Goal: Entertainment & Leisure: Consume media (video, audio)

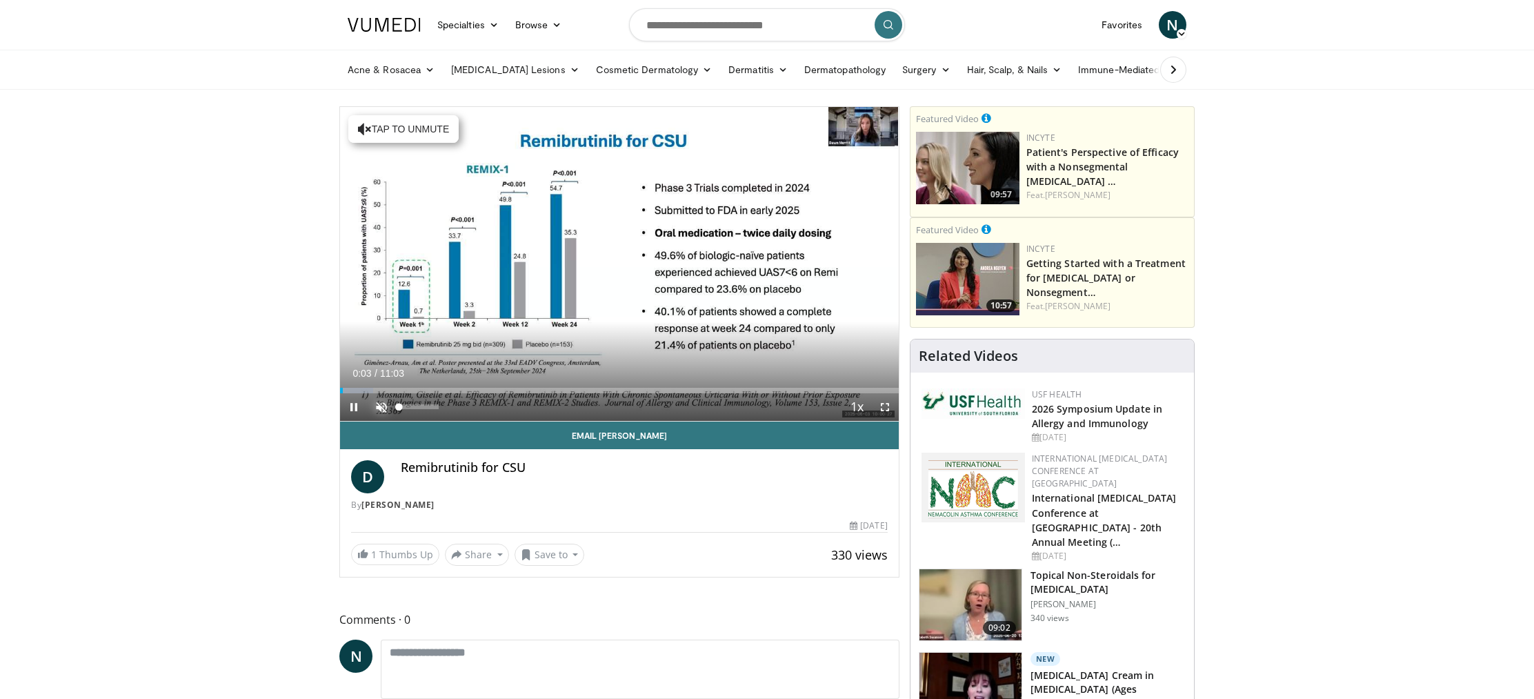
click at [377, 407] on span "Video Player" at bounding box center [382, 407] width 28 height 28
click at [887, 408] on span "Video Player" at bounding box center [885, 407] width 28 height 28
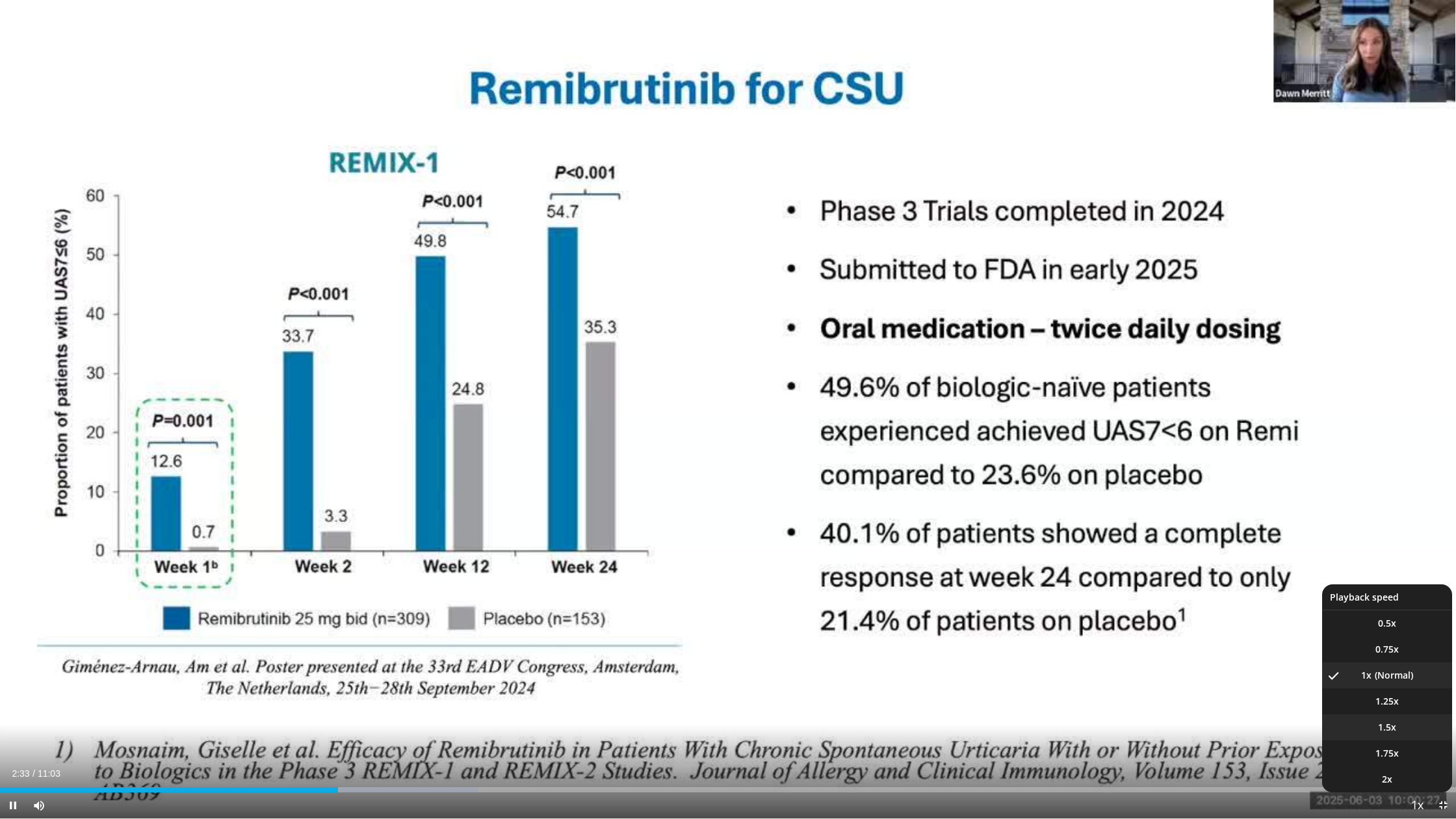
click at [1386, 658] on div "10 seconds Tap to unmute" at bounding box center [728, 409] width 1456 height 819
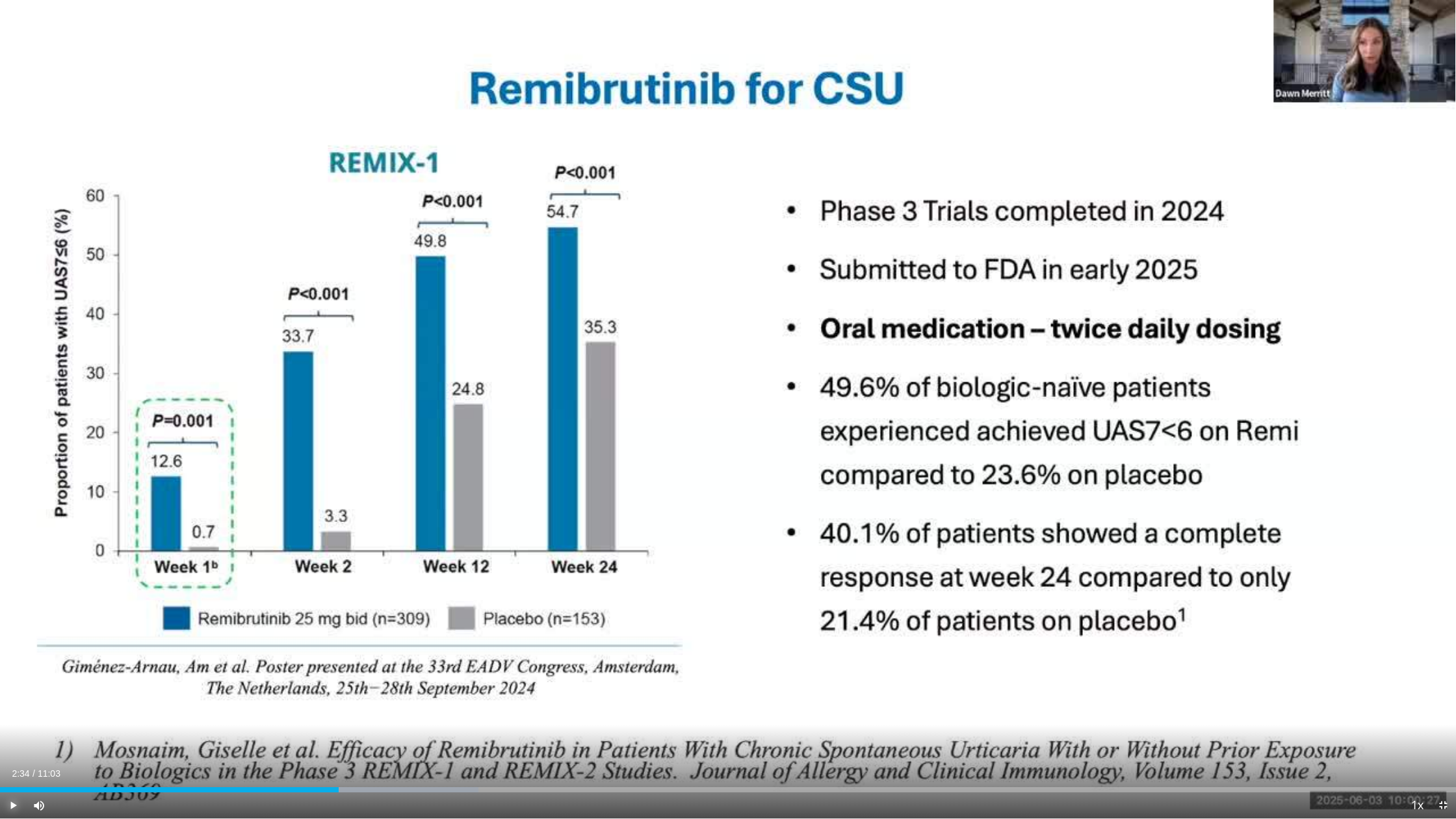
click at [13, 658] on span "Video Player" at bounding box center [13, 806] width 26 height 26
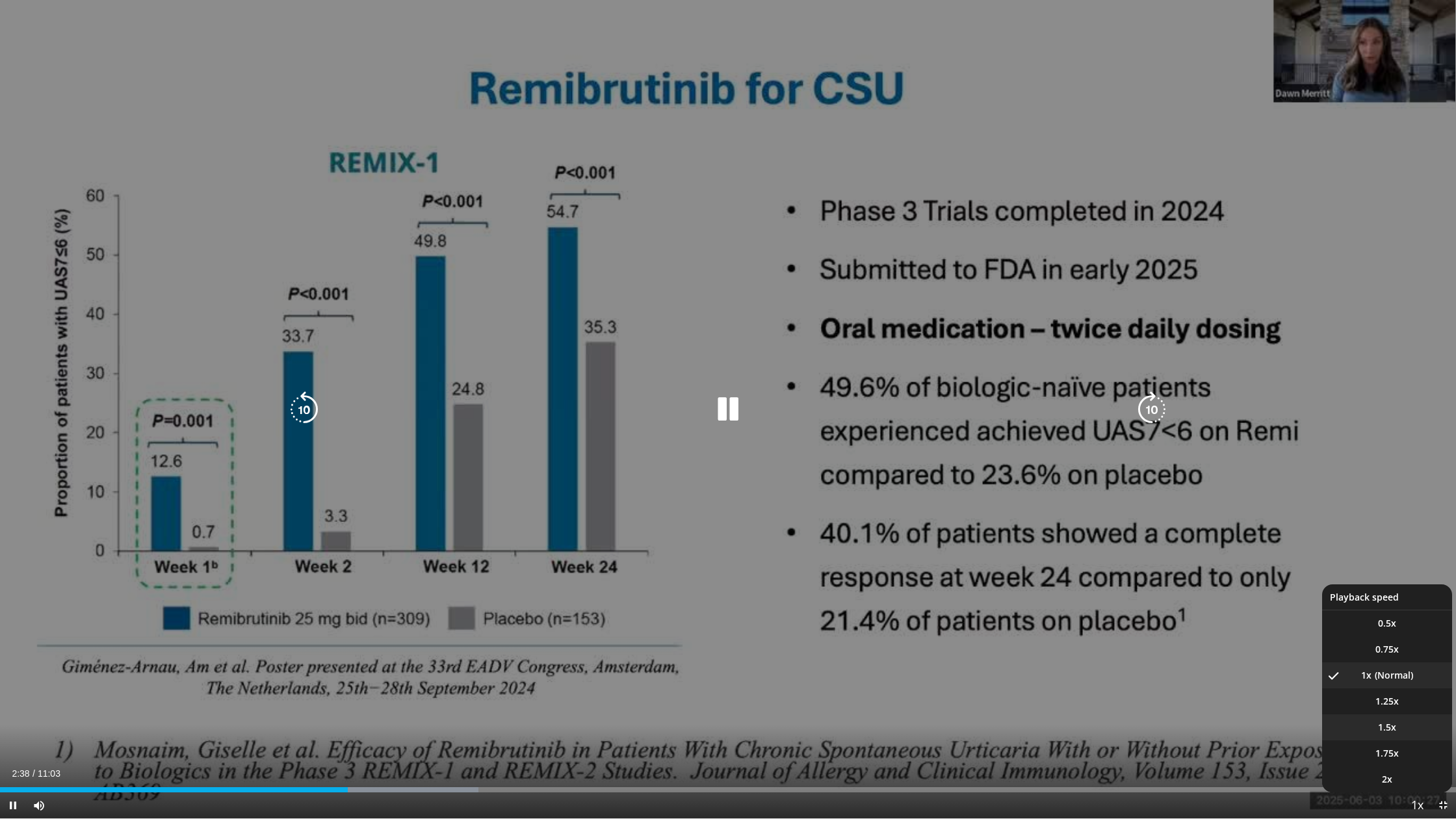
click at [1385, 658] on span "1.5x" at bounding box center [1387, 728] width 18 height 13
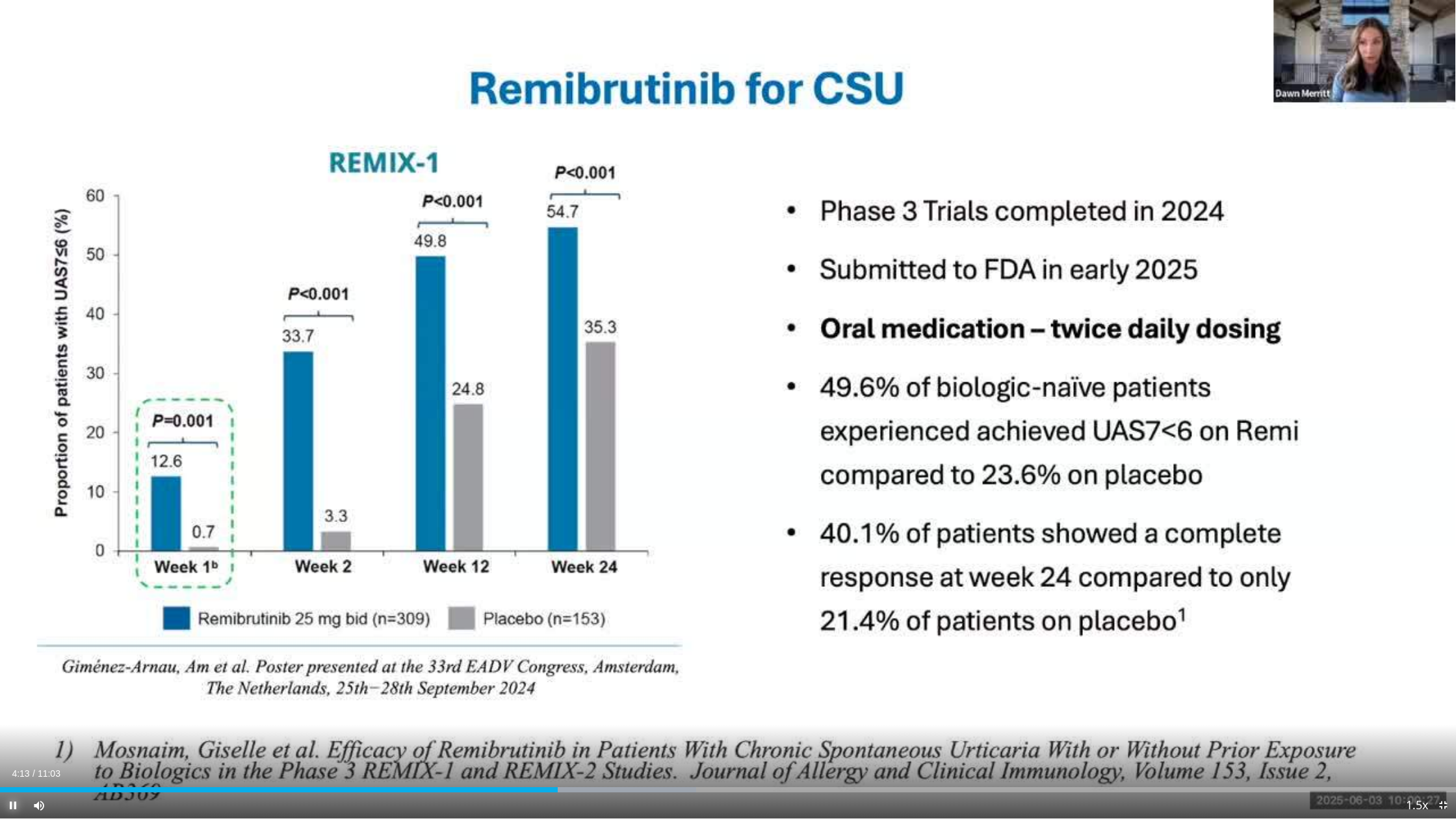
click at [13, 658] on span "Video Player" at bounding box center [13, 806] width 26 height 26
click at [14, 658] on span "Video Player" at bounding box center [13, 806] width 26 height 26
click at [16, 658] on span "Video Player" at bounding box center [13, 806] width 26 height 26
click at [15, 658] on span "Video Player" at bounding box center [13, 806] width 26 height 26
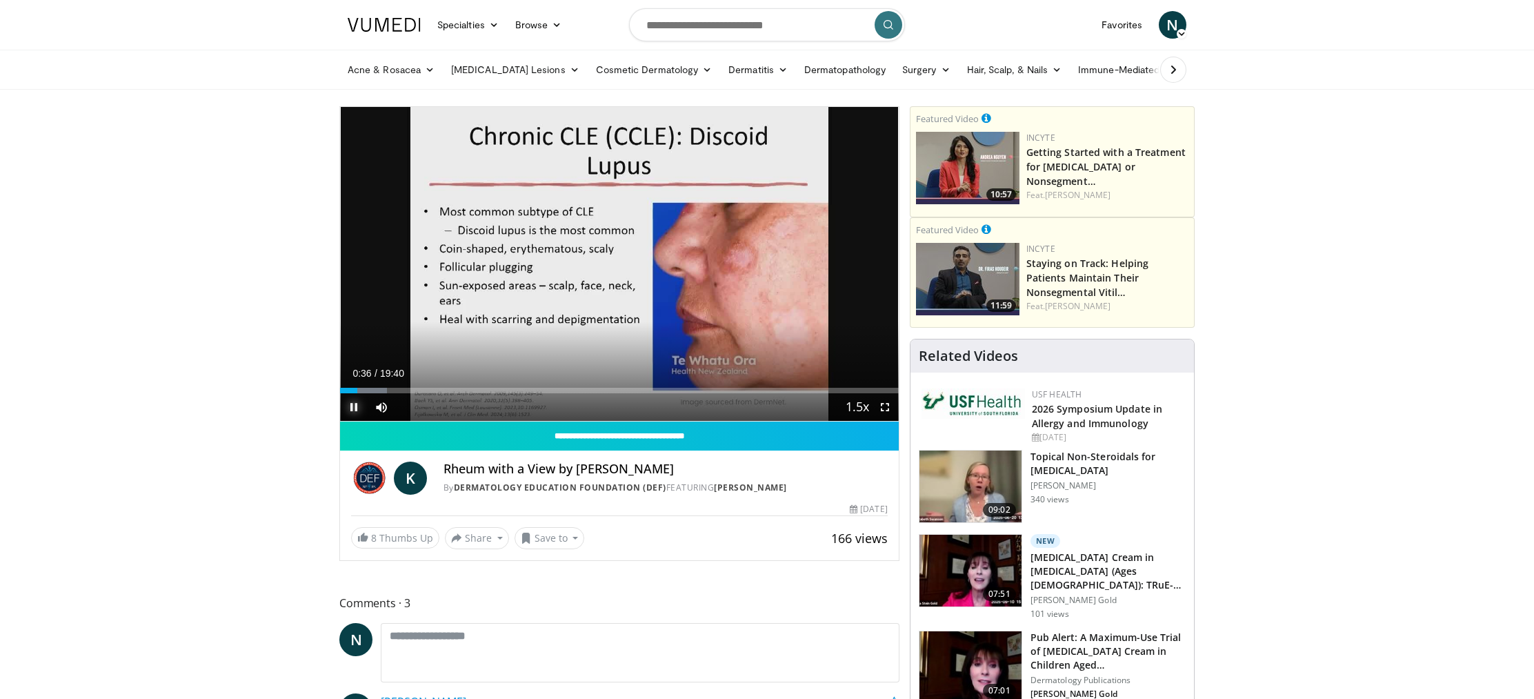
click at [355, 405] on span "Video Player" at bounding box center [354, 407] width 28 height 28
click at [357, 409] on span "Video Player" at bounding box center [354, 407] width 28 height 28
click at [888, 408] on span "Video Player" at bounding box center [885, 407] width 28 height 28
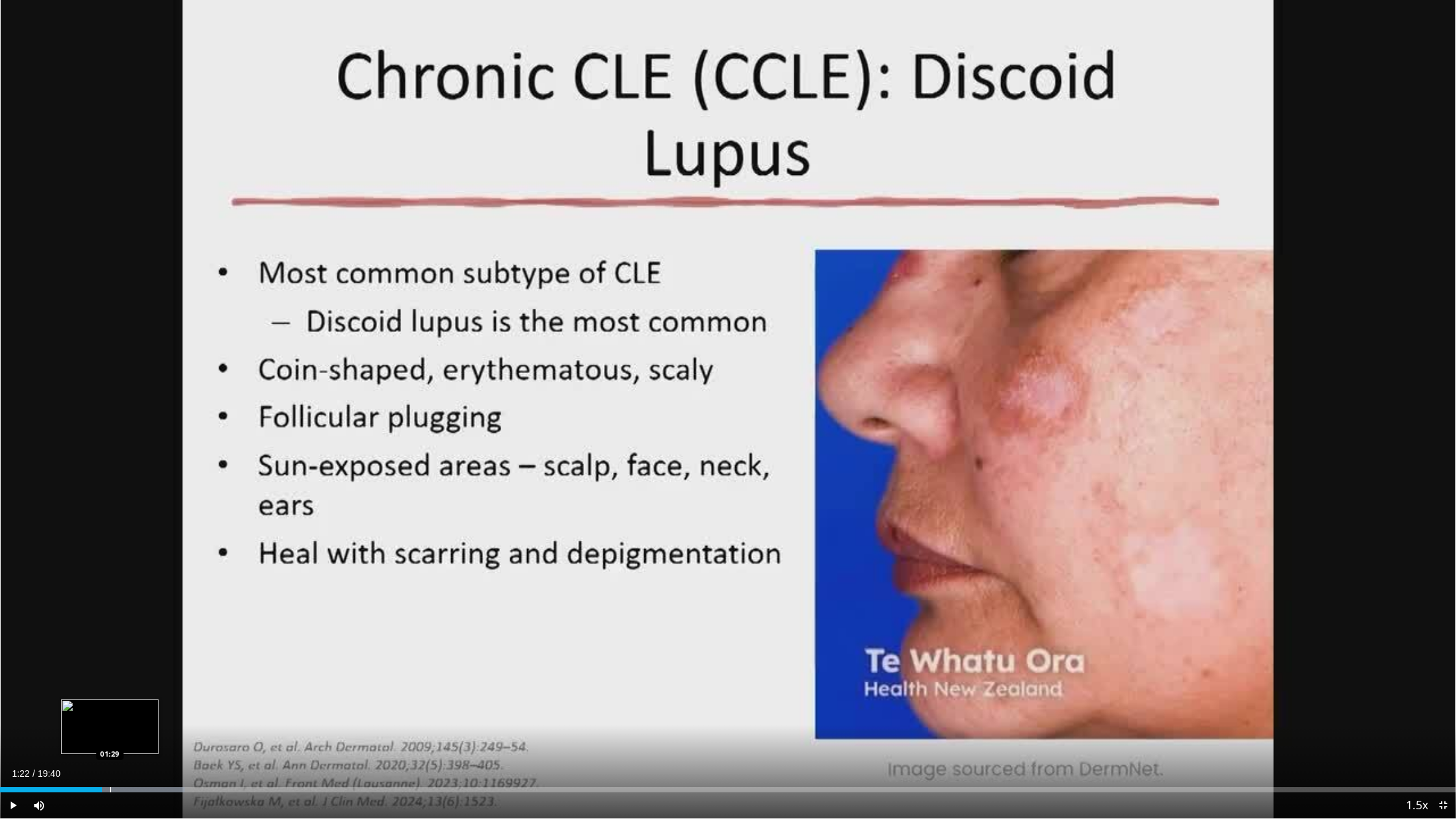
click at [110, 658] on div "Progress Bar" at bounding box center [110, 791] width 1 height 6
click at [116, 658] on div "Progress Bar" at bounding box center [116, 791] width 1 height 6
click at [126, 658] on div "Progress Bar" at bounding box center [126, 791] width 1 height 6
click at [132, 658] on div "Progress Bar" at bounding box center [132, 791] width 1 height 6
click at [138, 658] on div "Progress Bar" at bounding box center [138, 791] width 1 height 6
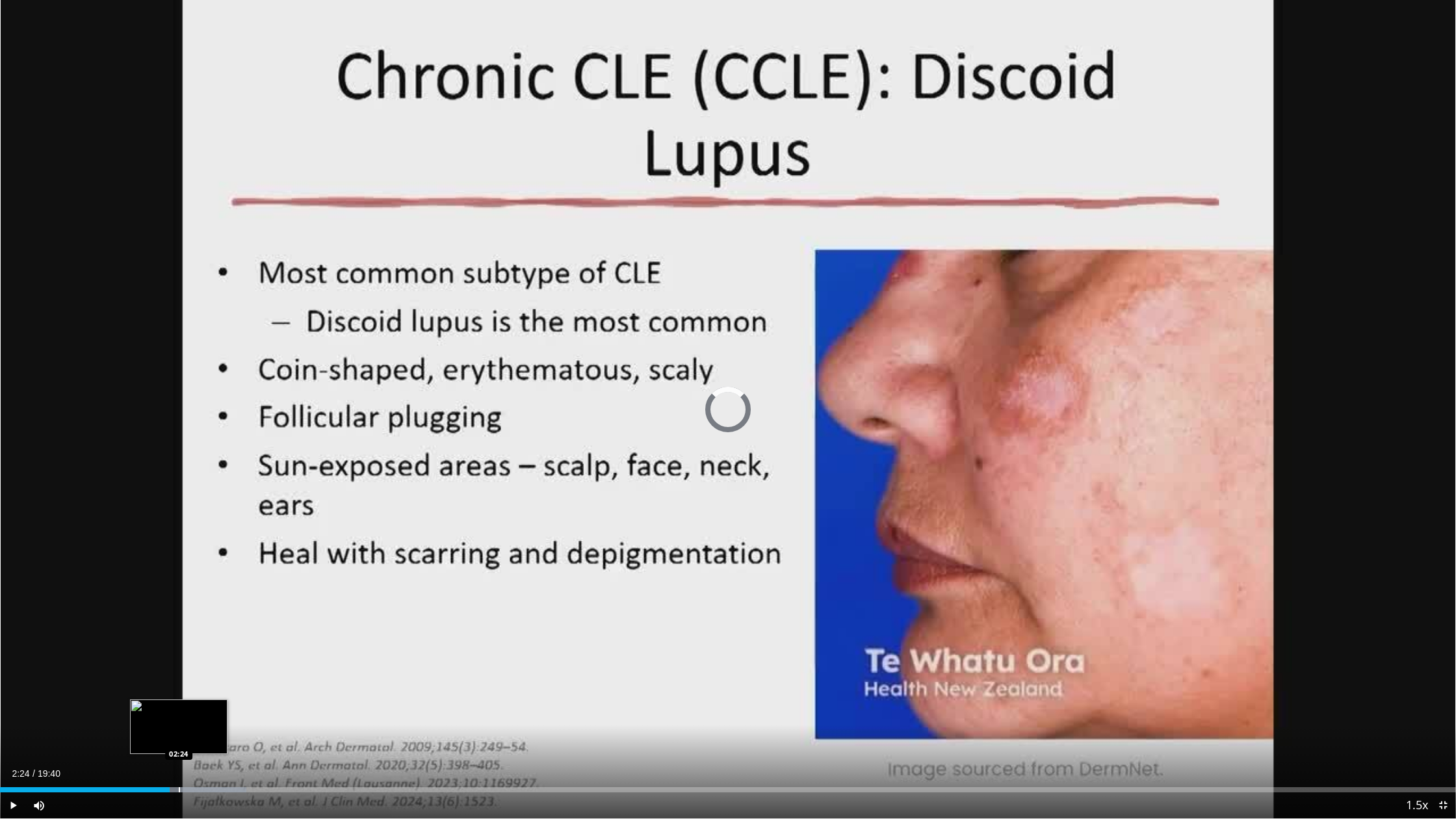
click at [179, 658] on div "Progress Bar" at bounding box center [179, 791] width 1 height 6
click at [9, 658] on span "Video Player" at bounding box center [13, 806] width 26 height 26
click at [202, 658] on div "Loaded : 18.60% 02:43 02:43" at bounding box center [728, 791] width 1456 height 6
click at [209, 658] on div "Progress Bar" at bounding box center [209, 791] width 1 height 6
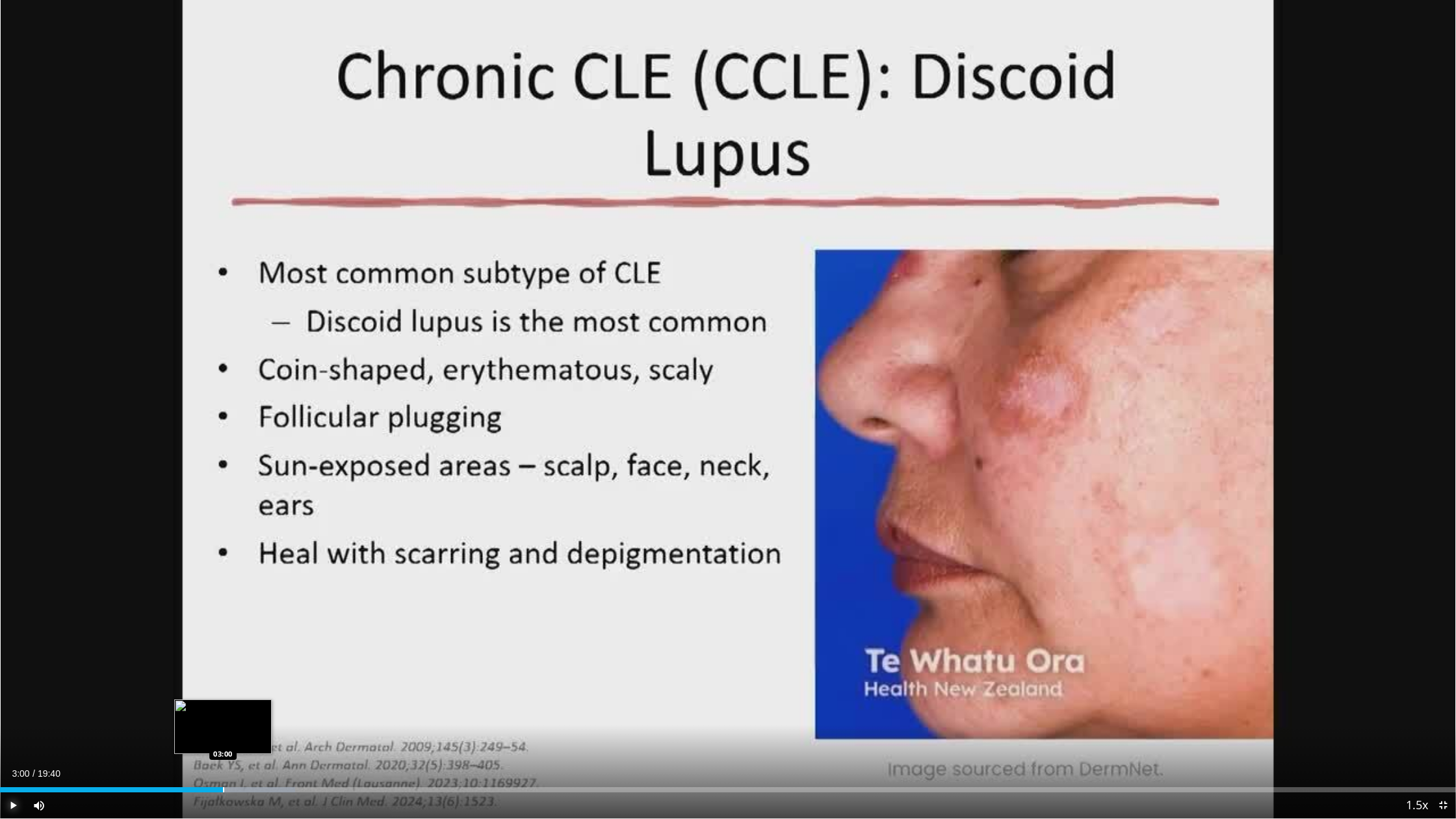
click at [223, 658] on div "Progress Bar" at bounding box center [223, 791] width 1 height 6
click at [235, 658] on div "Loaded : 21.13% 03:02 03:10" at bounding box center [728, 791] width 1456 height 6
click at [244, 658] on div "Progress Bar" at bounding box center [244, 791] width 1 height 6
click at [250, 658] on div "Progress Bar" at bounding box center [250, 791] width 1 height 6
click at [265, 658] on div "Progress Bar" at bounding box center [265, 791] width 1 height 6
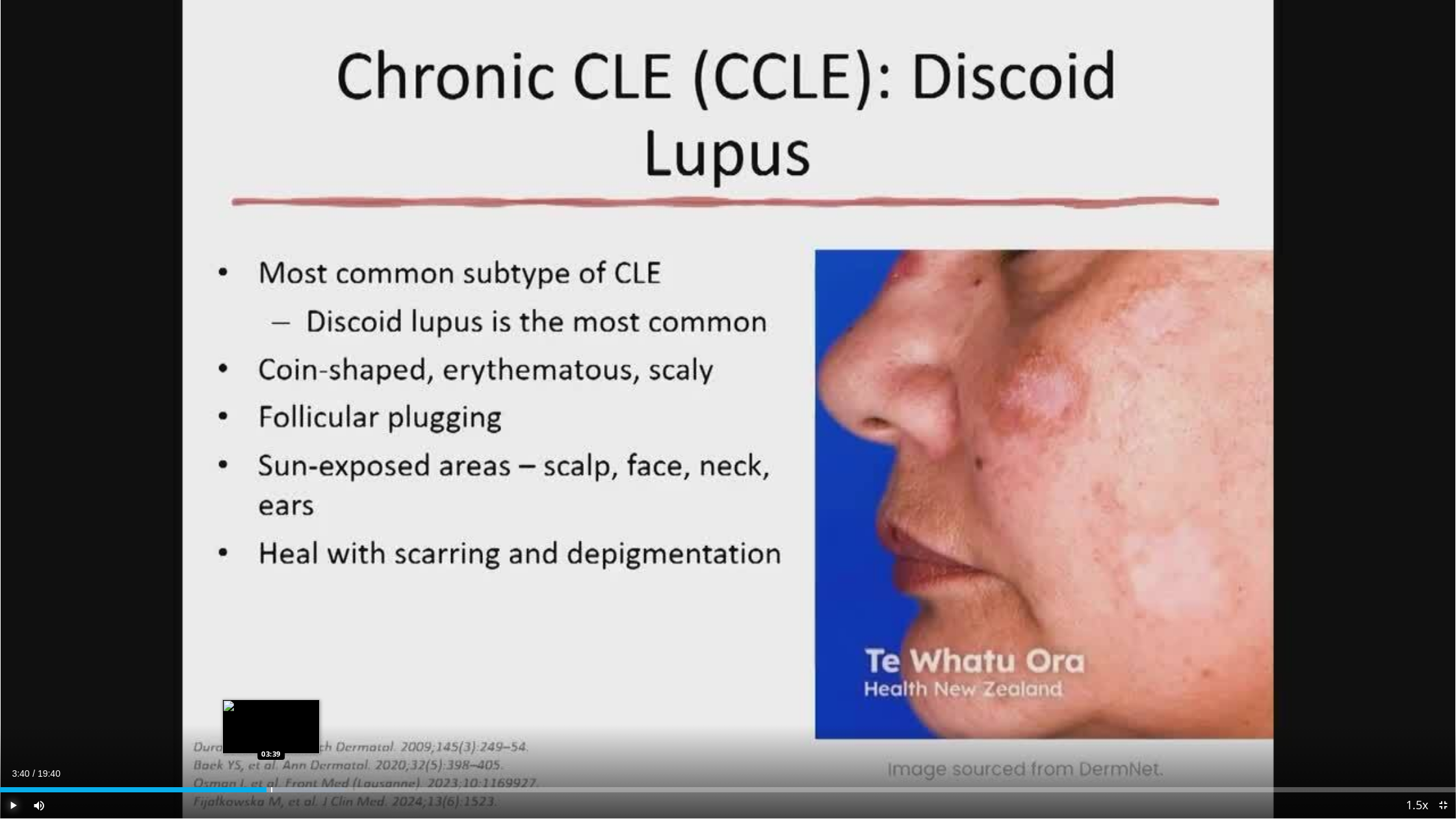
click at [271, 658] on div "Progress Bar" at bounding box center [271, 791] width 1 height 6
click at [276, 658] on div "Progress Bar" at bounding box center [276, 791] width 1 height 6
click at [284, 658] on div "Progress Bar" at bounding box center [284, 791] width 1 height 6
click at [292, 658] on div "Progress Bar" at bounding box center [292, 791] width 1 height 6
click at [303, 658] on div "Progress Bar" at bounding box center [303, 791] width 1 height 6
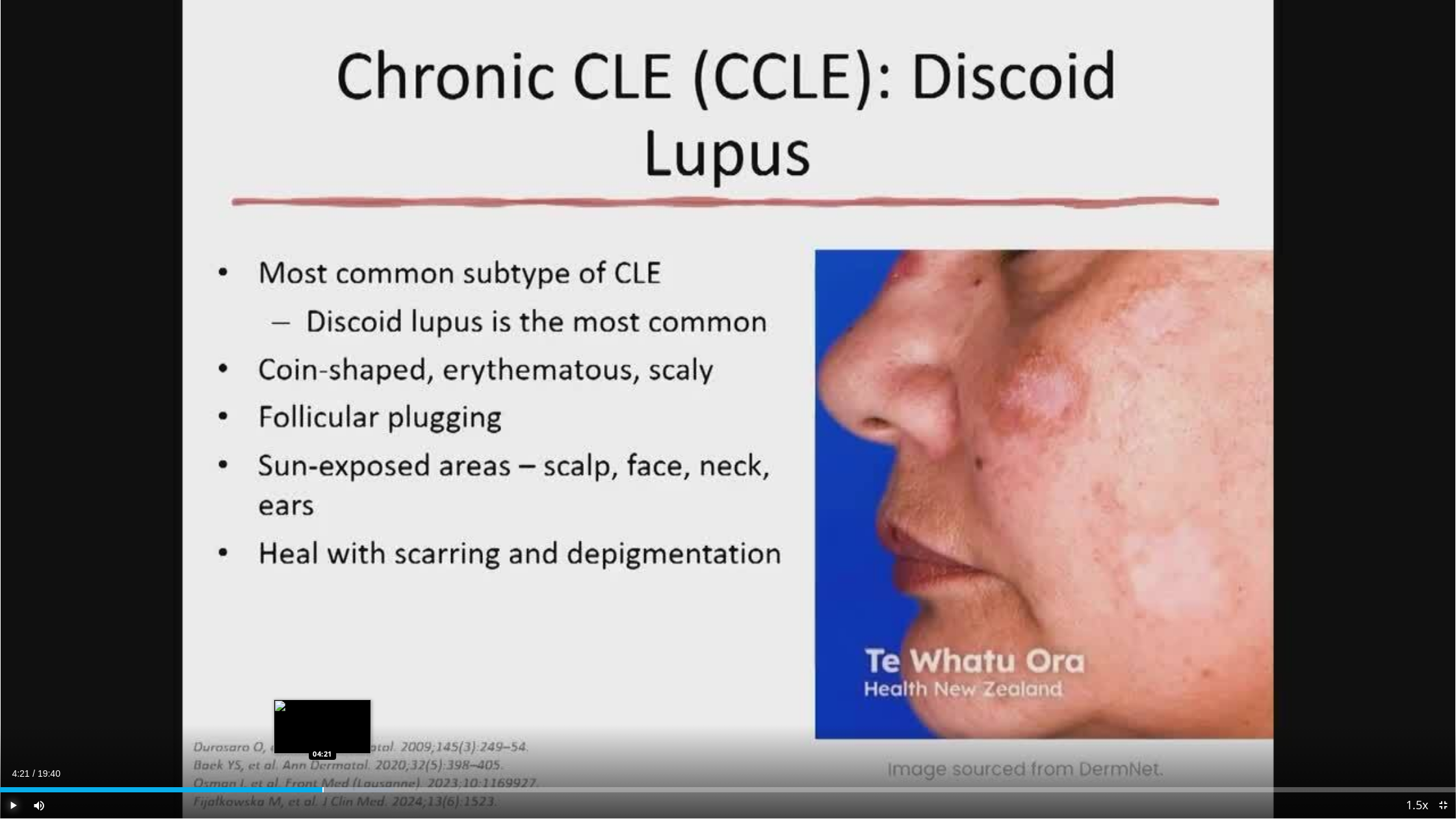
click at [322, 658] on div "Progress Bar" at bounding box center [322, 791] width 1 height 6
click at [11, 658] on span "Video Player" at bounding box center [13, 806] width 26 height 26
click at [10, 658] on span "Video Player" at bounding box center [13, 806] width 26 height 26
click at [347, 658] on div "Progress Bar" at bounding box center [347, 791] width 1 height 6
click at [353, 658] on div "Progress Bar" at bounding box center [352, 791] width 1 height 6
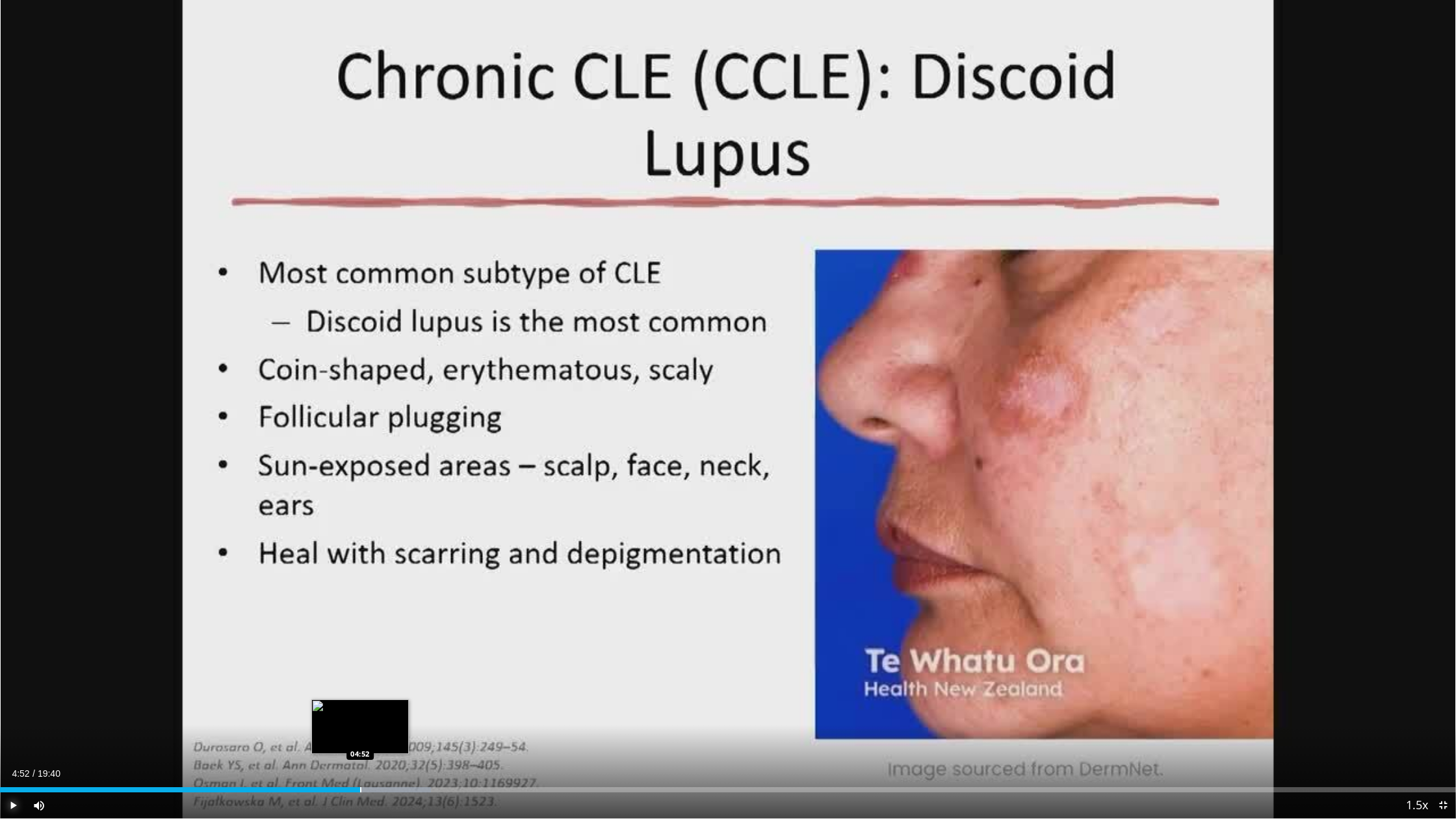
click at [360, 658] on div "Progress Bar" at bounding box center [360, 791] width 1 height 6
click at [372, 658] on div "Progress Bar" at bounding box center [372, 791] width 1 height 6
drag, startPoint x: 375, startPoint y: 790, endPoint x: 397, endPoint y: 790, distance: 22.0
click at [380, 658] on div "Loaded : 31.28% 05:01 05:04" at bounding box center [728, 791] width 1456 height 6
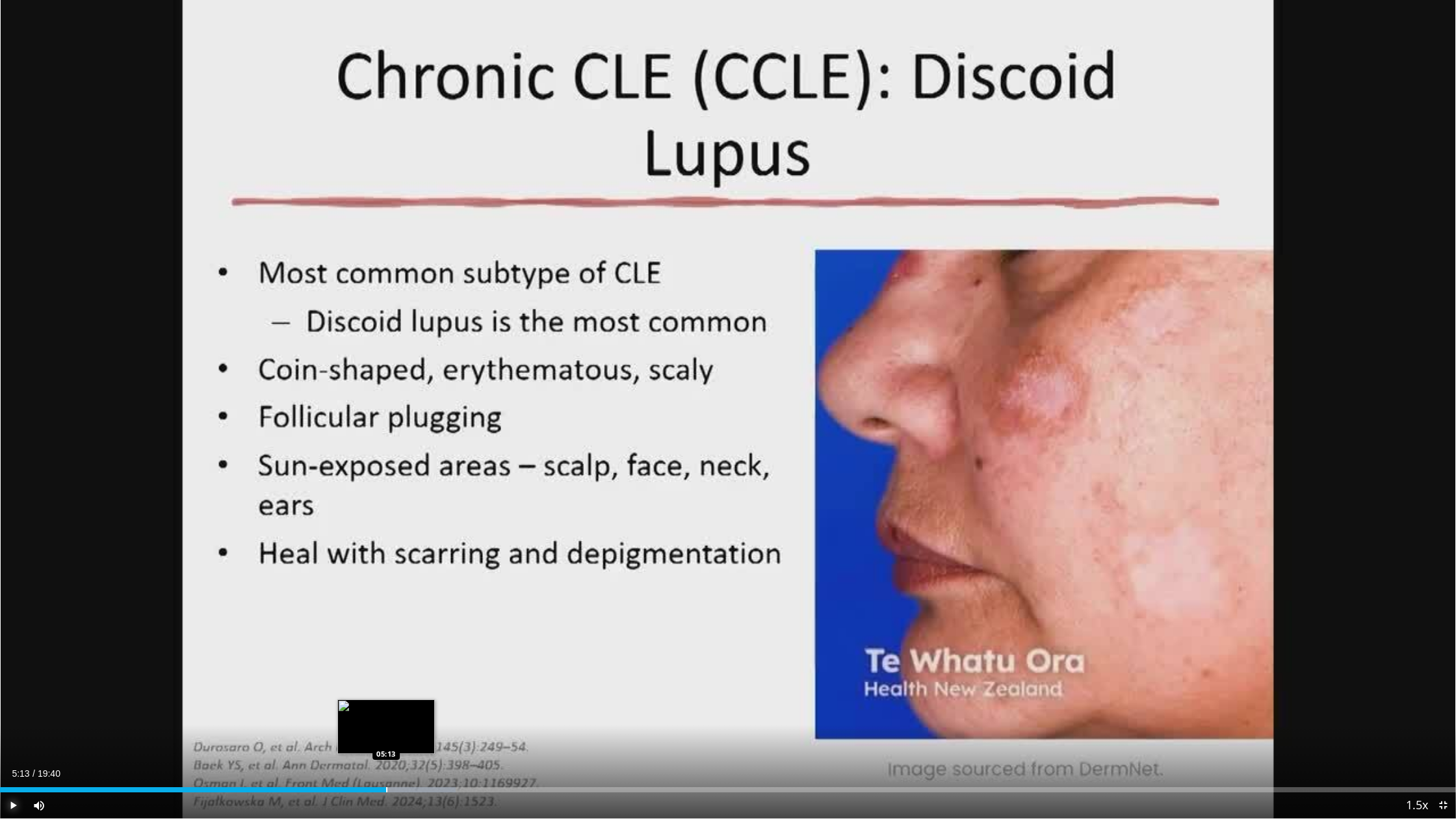
click at [386, 658] on div "Progress Bar" at bounding box center [386, 791] width 1 height 6
click at [393, 658] on div "Progress Bar" at bounding box center [393, 791] width 1 height 6
click at [398, 658] on div "Progress Bar" at bounding box center [398, 791] width 1 height 6
click at [408, 658] on div "Loaded : 32.97% 05:22 05:31" at bounding box center [728, 791] width 1456 height 6
drag, startPoint x: 417, startPoint y: 790, endPoint x: 429, endPoint y: 791, distance: 12.0
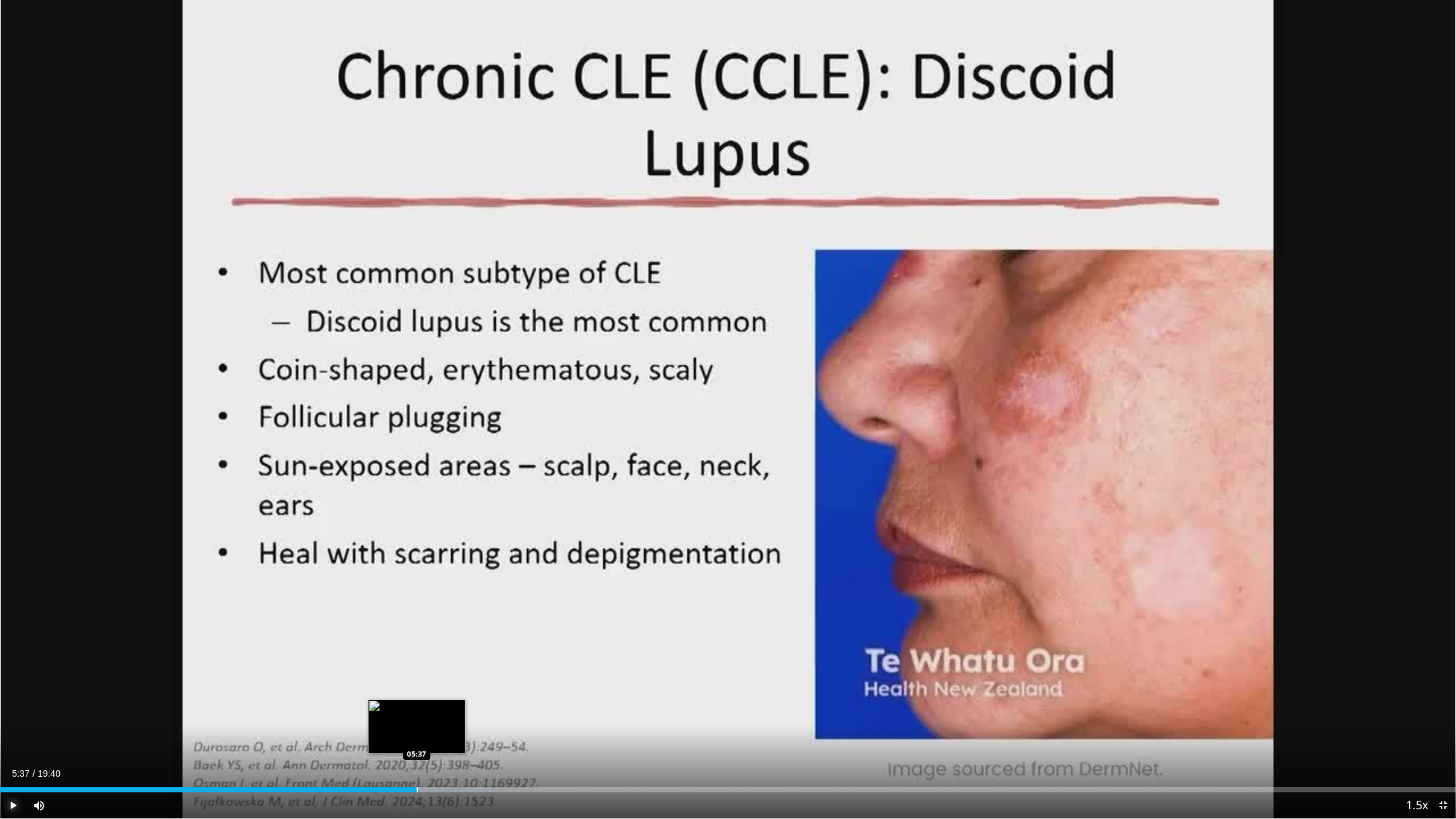
click at [417, 658] on div "Progress Bar" at bounding box center [417, 791] width 1 height 6
click at [430, 658] on div "Progress Bar" at bounding box center [430, 791] width 1 height 6
click at [9, 658] on span "Video Player" at bounding box center [13, 806] width 26 height 26
click at [12, 658] on span "Video Player" at bounding box center [13, 806] width 26 height 26
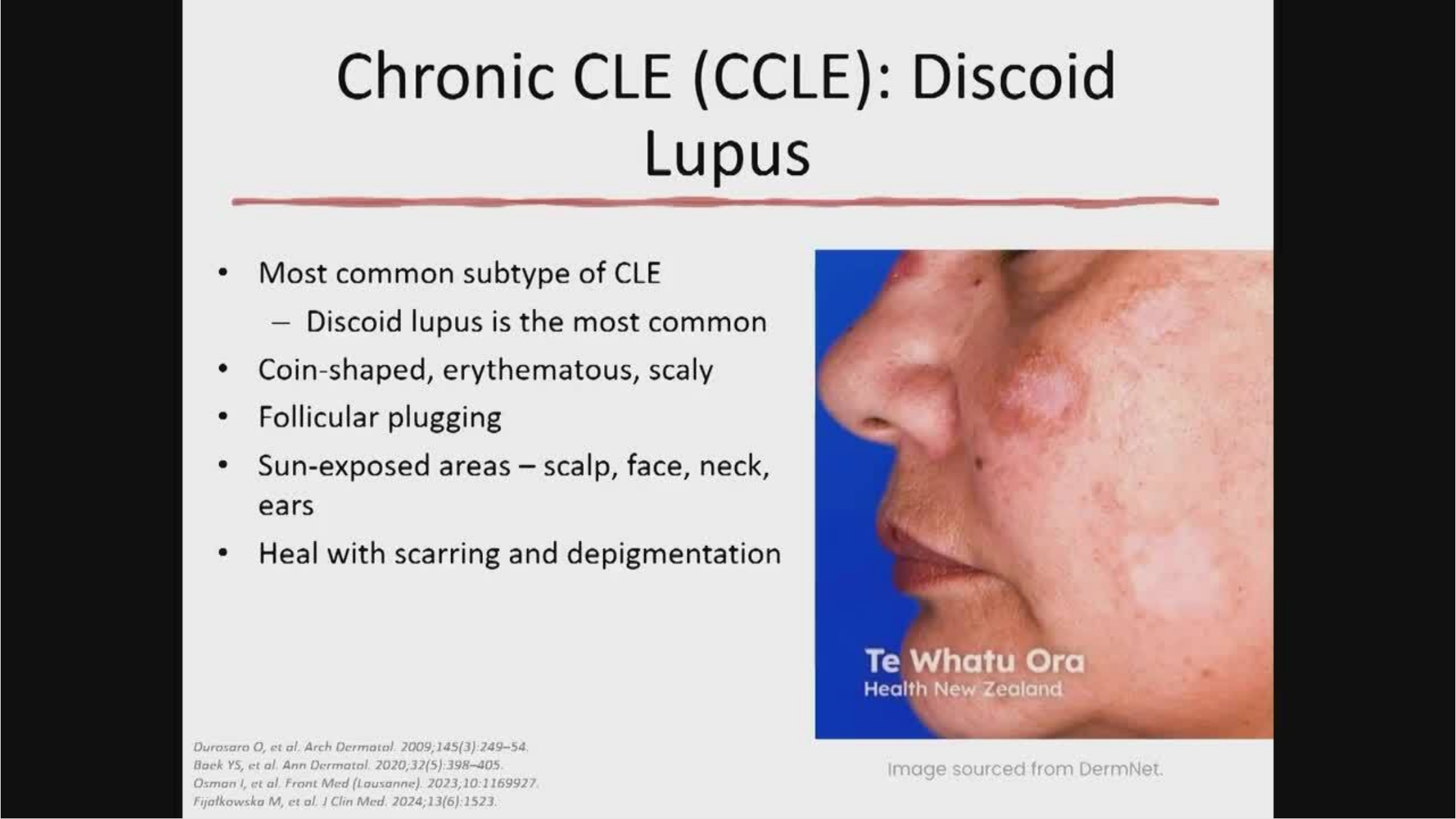
click at [448, 658] on div "10 seconds Tap to unmute" at bounding box center [728, 409] width 1456 height 819
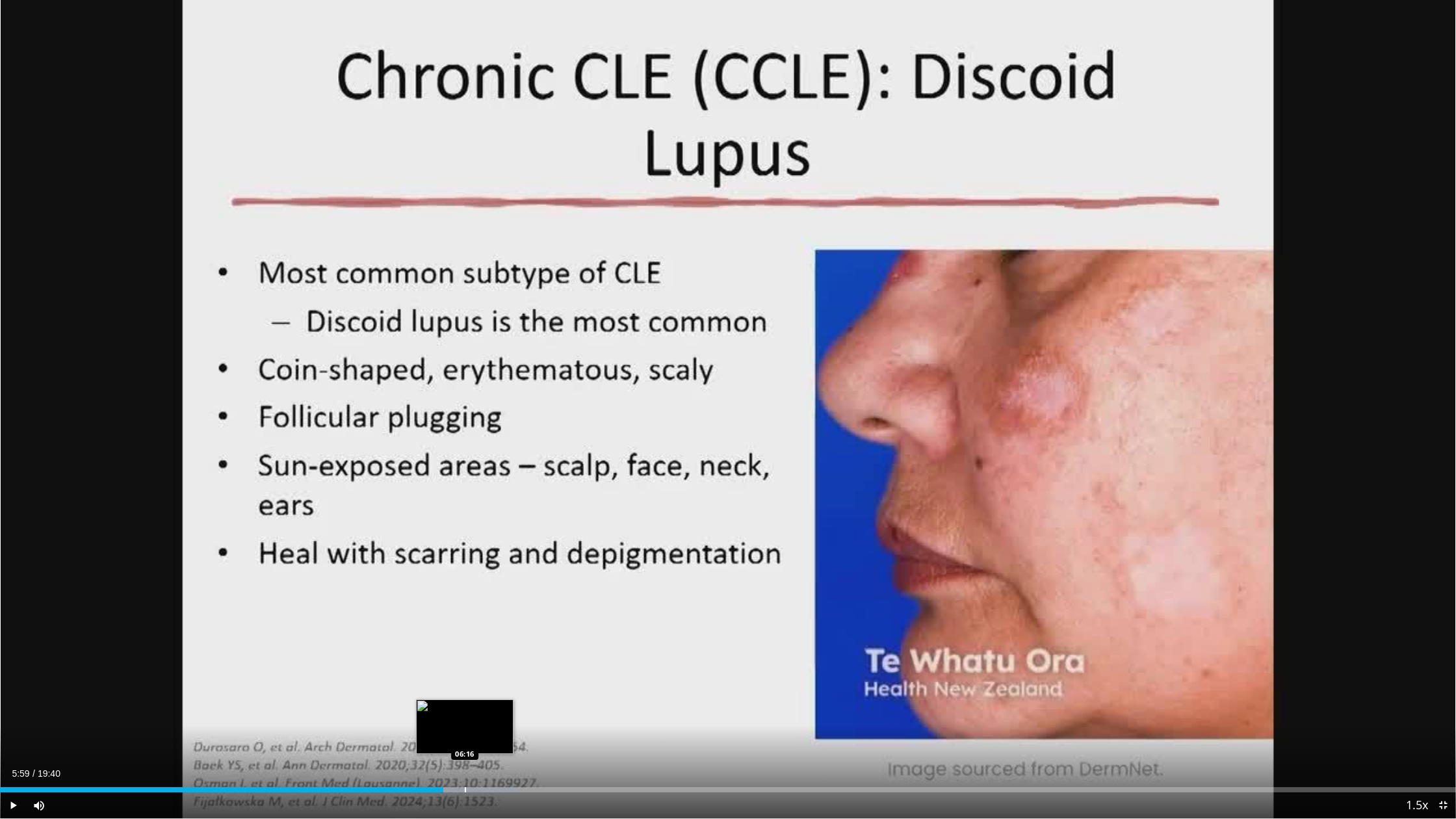
click at [465, 658] on div "Progress Bar" at bounding box center [465, 791] width 1 height 6
click at [13, 658] on span "Video Player" at bounding box center [13, 806] width 26 height 26
click at [485, 658] on div "Progress Bar" at bounding box center [485, 791] width 1 height 6
click at [498, 658] on div "Progress Bar" at bounding box center [498, 791] width 1 height 6
drag, startPoint x: 516, startPoint y: 791, endPoint x: 524, endPoint y: 791, distance: 8.0
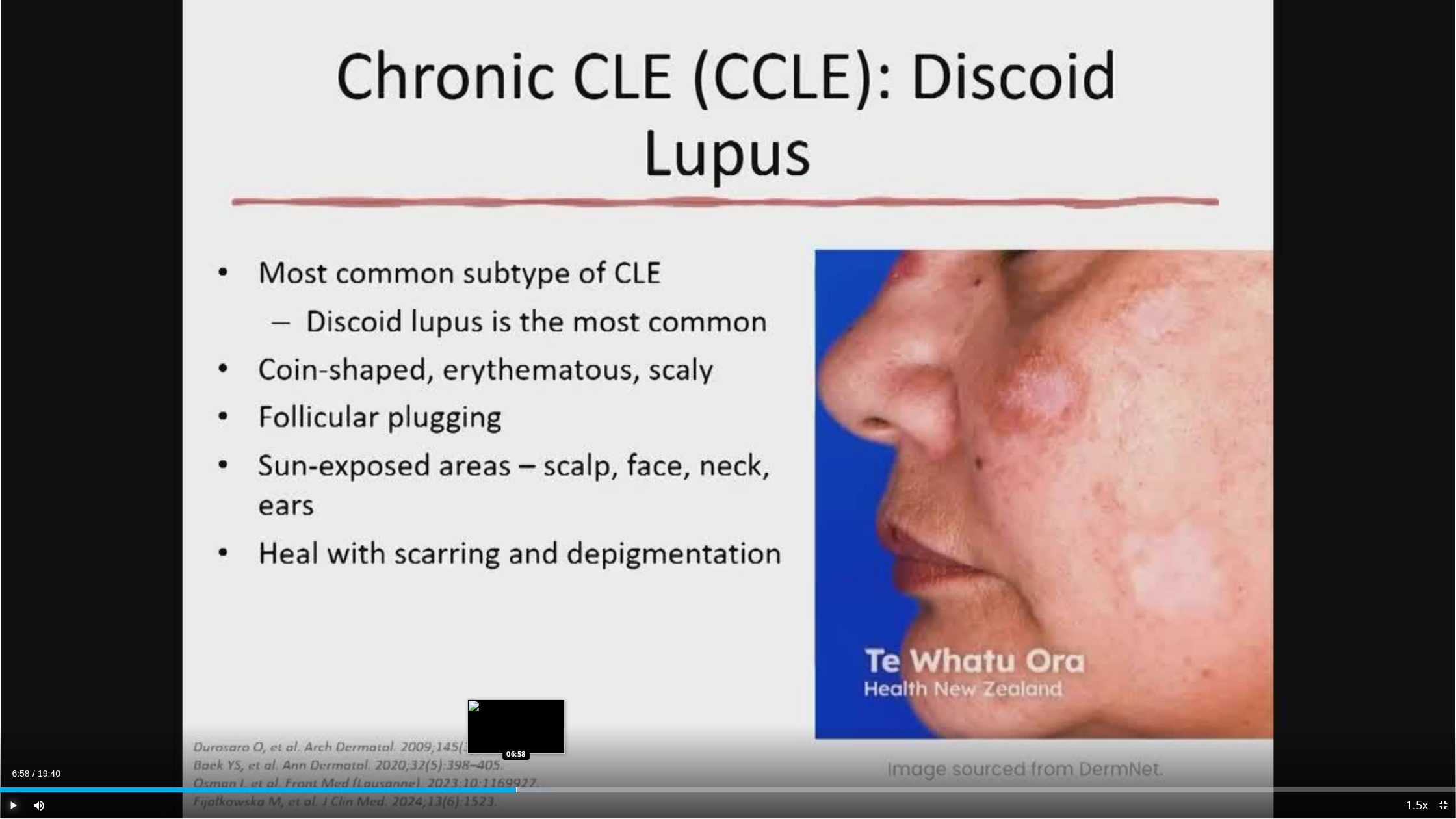
click at [516, 658] on div "Progress Bar" at bounding box center [516, 791] width 1 height 6
click at [525, 658] on div "Progress Bar" at bounding box center [525, 791] width 1 height 6
click at [533, 658] on div "Progress Bar" at bounding box center [533, 791] width 1 height 6
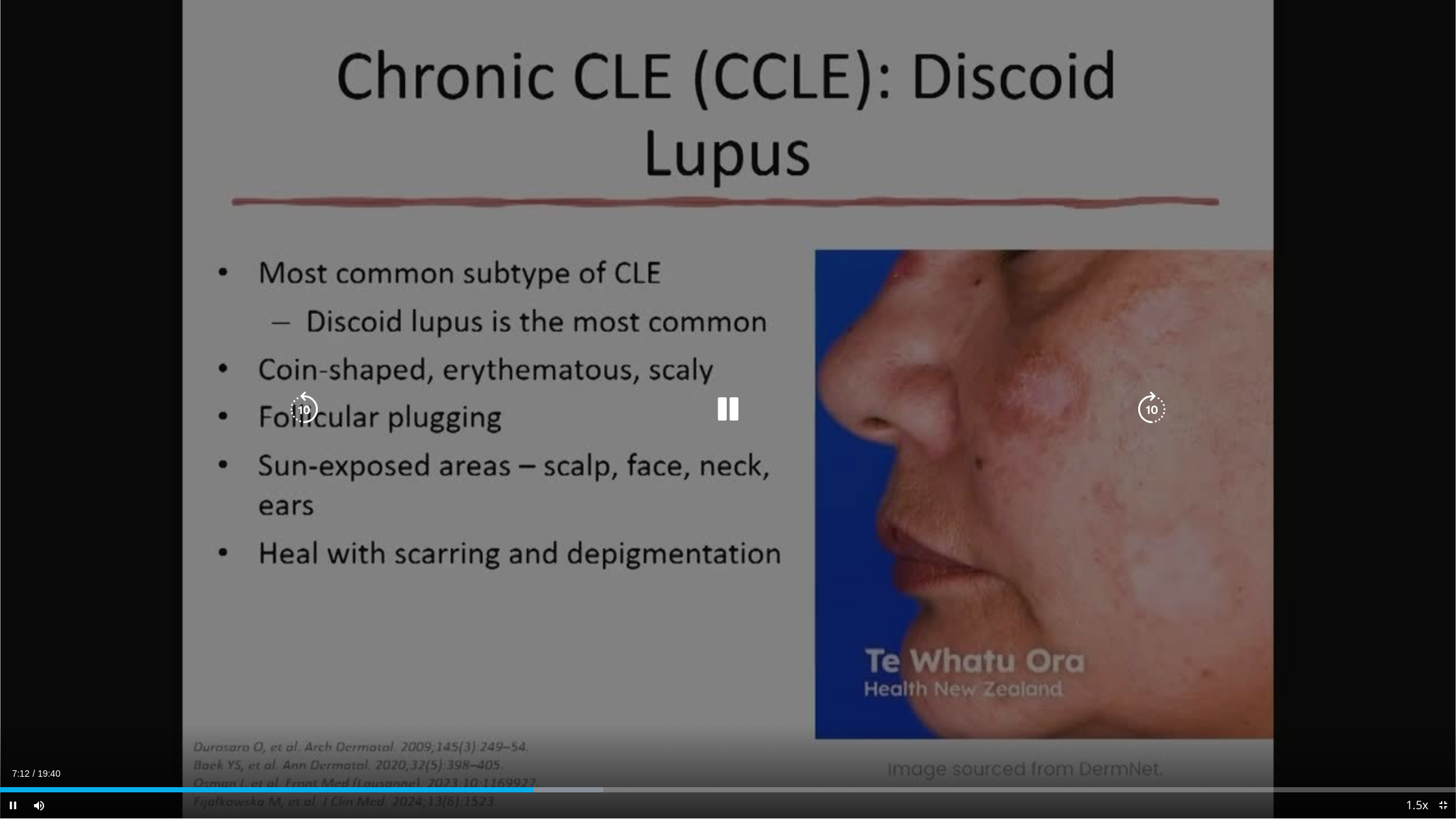
click at [560, 658] on div "Current Time 7:12 / Duration 19:40 Pause Skip Backward Skip Forward Mute 100% L…" at bounding box center [728, 806] width 1456 height 26
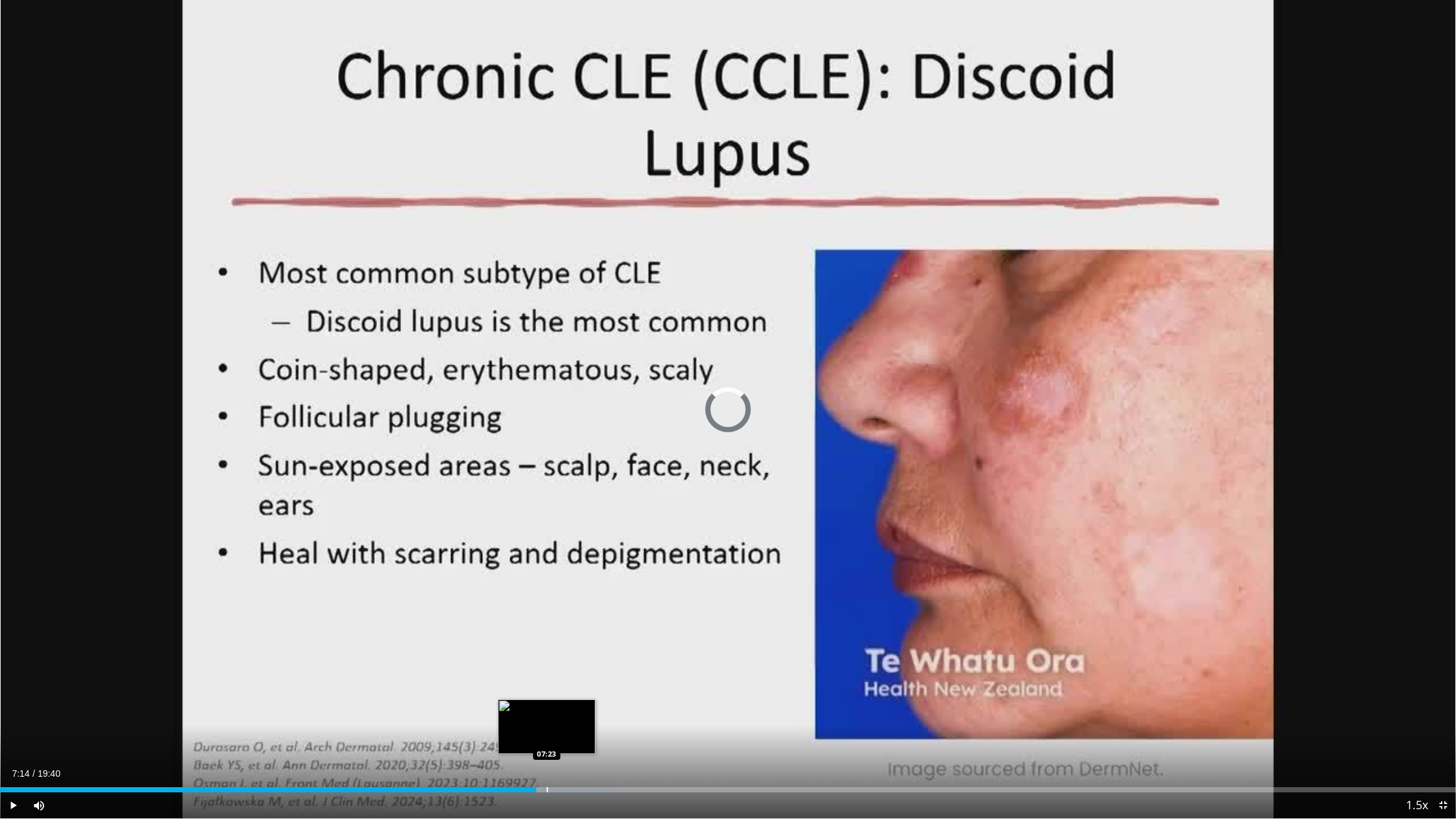
drag, startPoint x: 547, startPoint y: 790, endPoint x: 564, endPoint y: 790, distance: 17.0
click at [548, 658] on div "Progress Bar" at bounding box center [547, 791] width 1 height 6
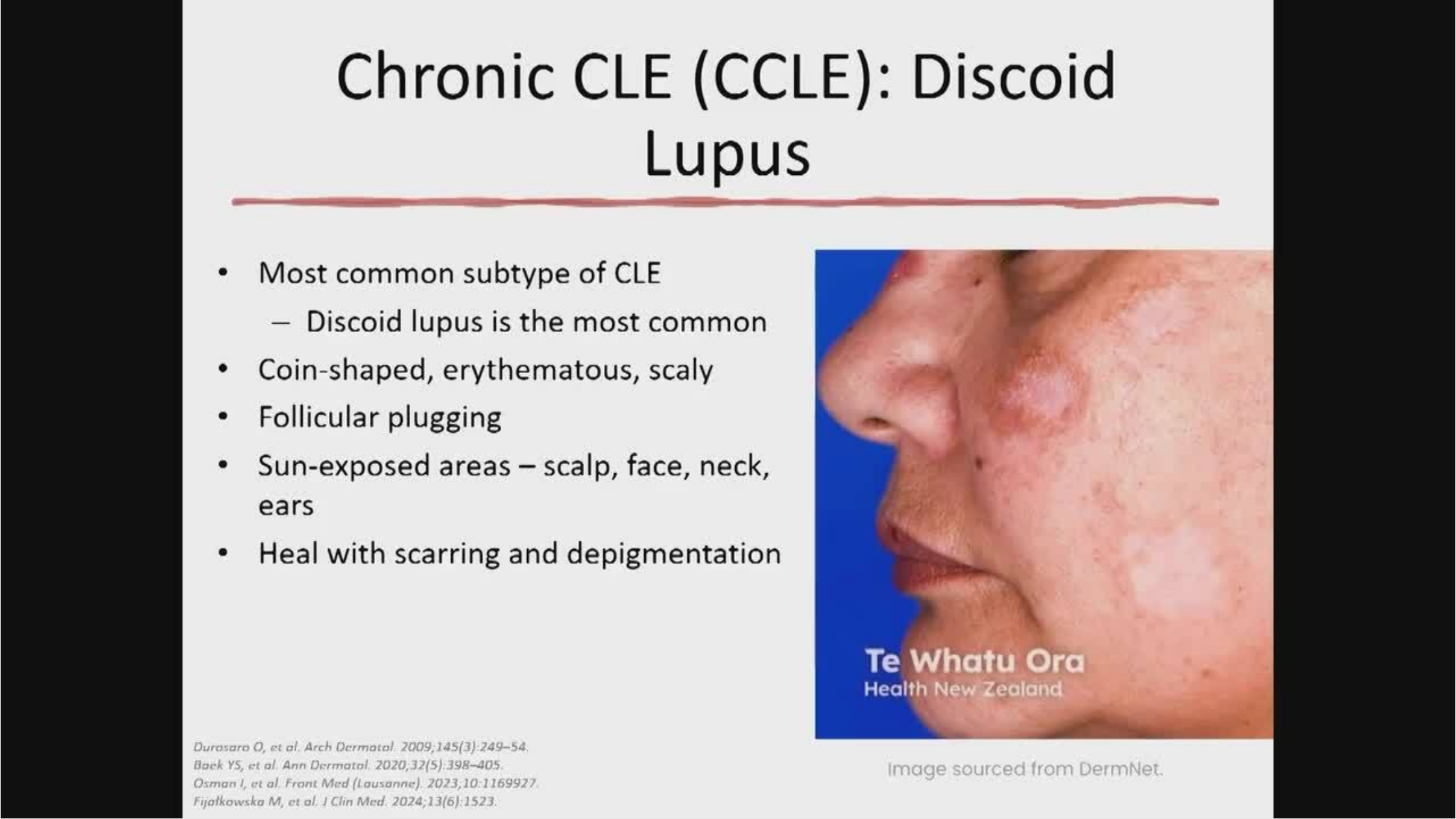
click at [15, 658] on video-js "**********" at bounding box center [728, 409] width 1456 height 819
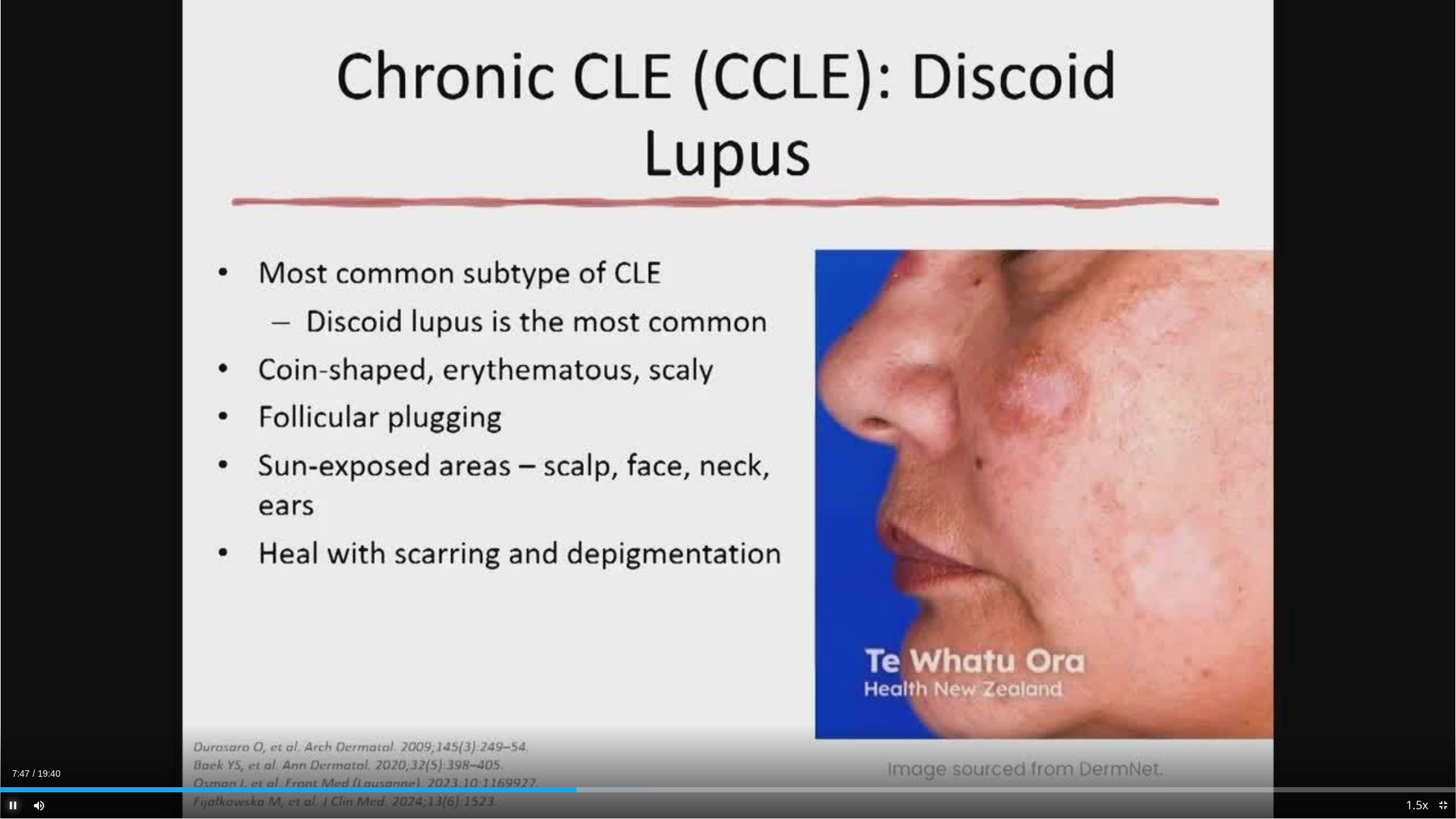
click at [13, 658] on span "Video Player" at bounding box center [13, 806] width 26 height 26
click at [609, 658] on div "Progress Bar" at bounding box center [609, 791] width 1 height 6
click at [624, 658] on div "Progress Bar" at bounding box center [624, 791] width 1 height 6
click at [639, 658] on div "Progress Bar" at bounding box center [639, 791] width 1 height 6
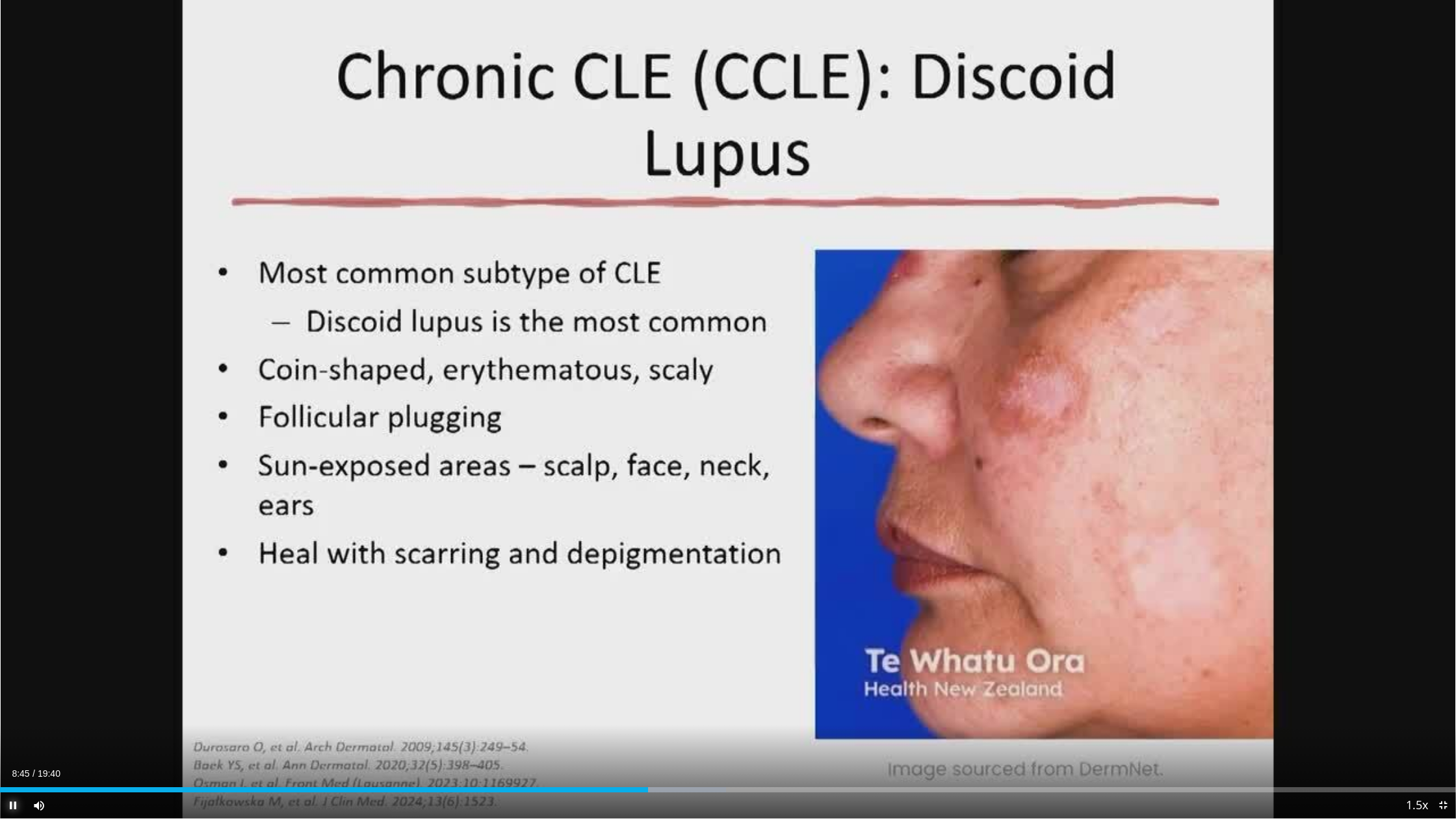
click at [12, 658] on span "Video Player" at bounding box center [13, 806] width 26 height 26
click at [660, 658] on div "Progress Bar" at bounding box center [660, 791] width 1 height 6
click at [668, 658] on div "Progress Bar" at bounding box center [668, 791] width 1 height 6
click at [678, 658] on div "Progress Bar" at bounding box center [678, 791] width 1 height 6
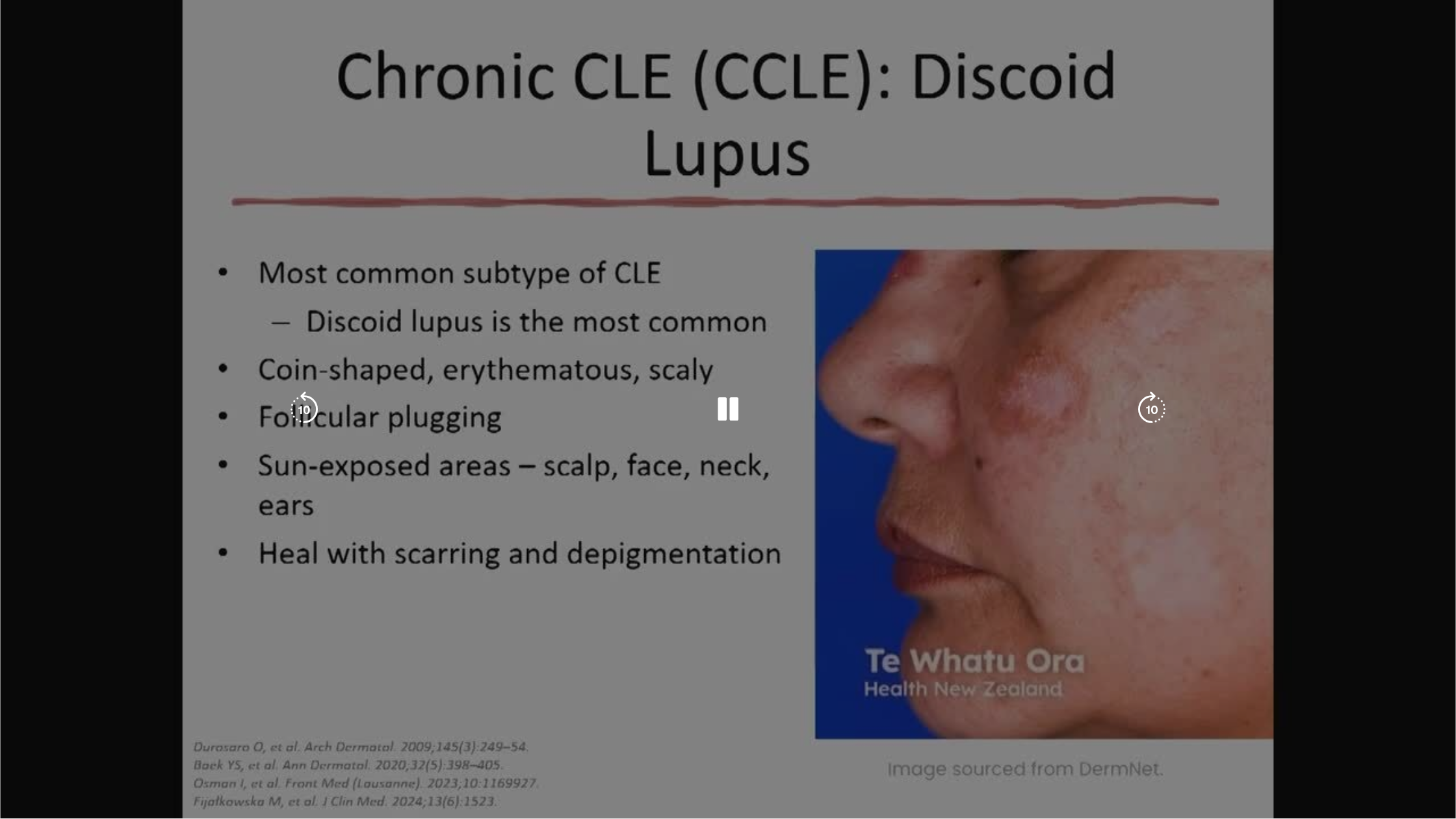
drag, startPoint x: 686, startPoint y: 791, endPoint x: 694, endPoint y: 790, distance: 8.1
click at [686, 658] on video-js "**********" at bounding box center [728, 409] width 1456 height 819
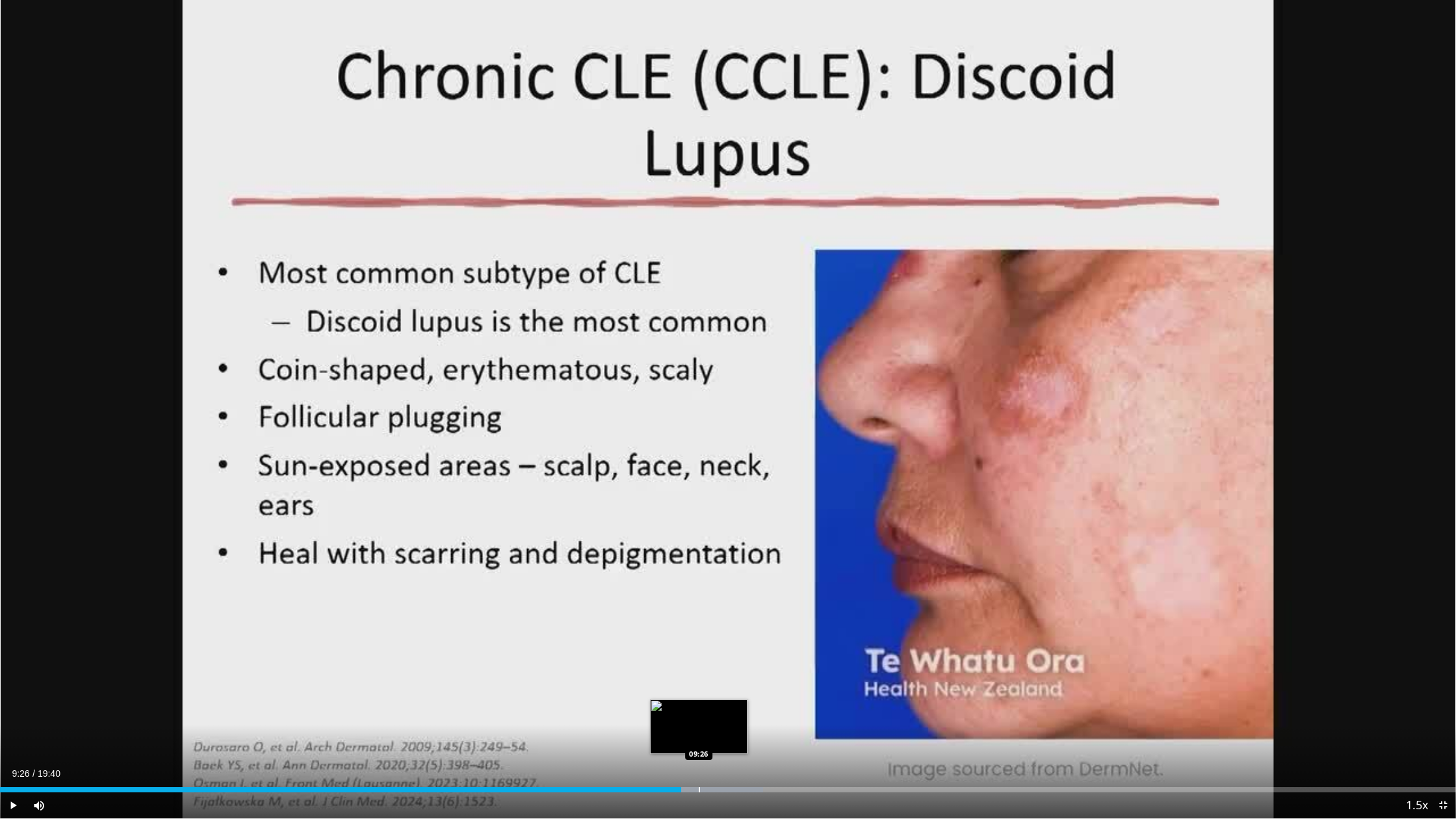
click at [698, 658] on div "Loaded : 52.42% 09:26 09:26" at bounding box center [728, 791] width 1456 height 6
click at [708, 658] on div "Progress Bar" at bounding box center [708, 791] width 1 height 6
click at [718, 658] on div "Progress Bar" at bounding box center [718, 791] width 1 height 6
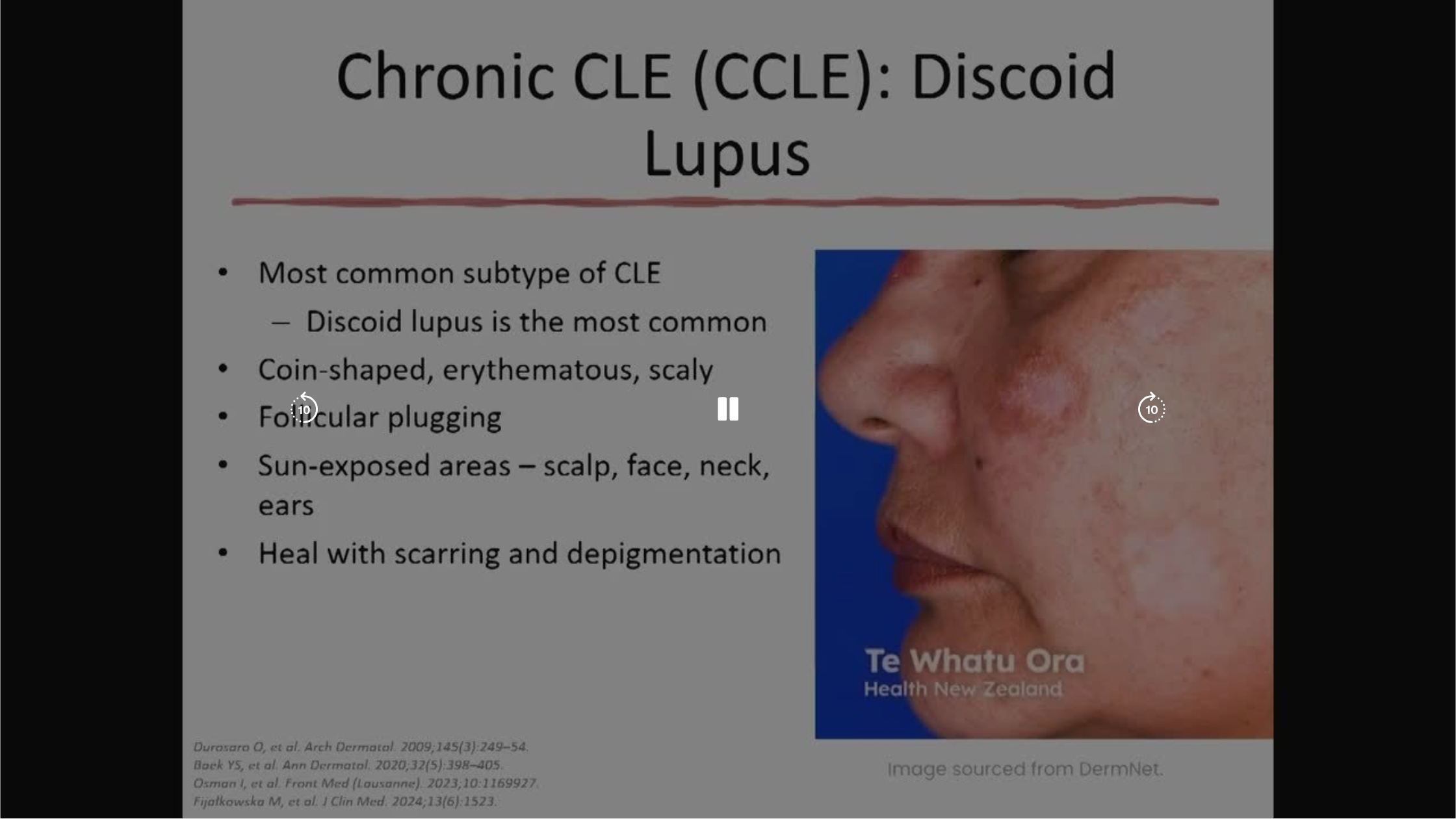
click at [729, 658] on video-js "**********" at bounding box center [728, 409] width 1456 height 819
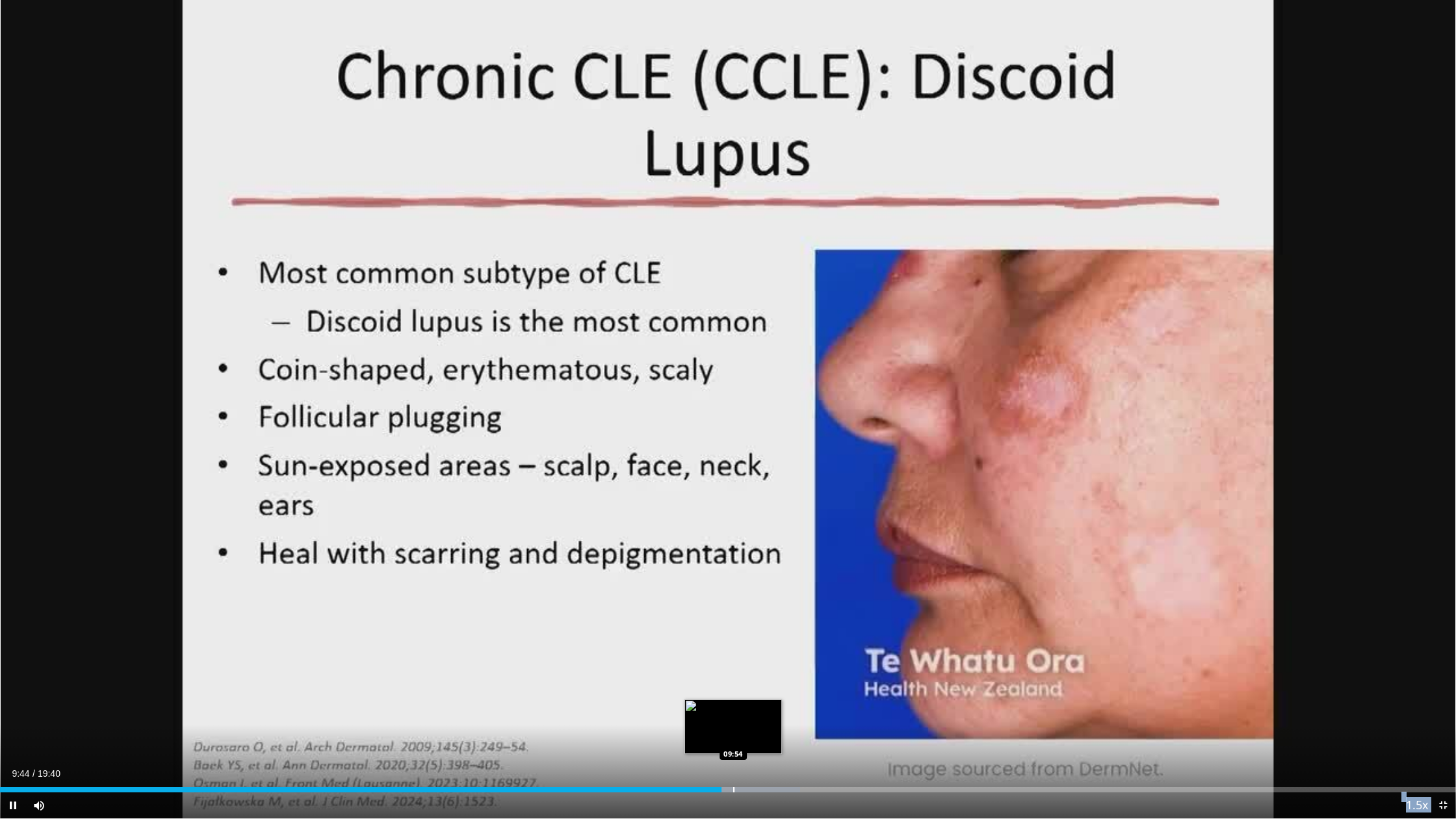
click at [733, 658] on div "Progress Bar" at bounding box center [733, 791] width 1 height 6
click at [747, 658] on div "Progress Bar" at bounding box center [747, 791] width 1 height 6
click at [773, 658] on div "Progress Bar" at bounding box center [773, 791] width 1 height 6
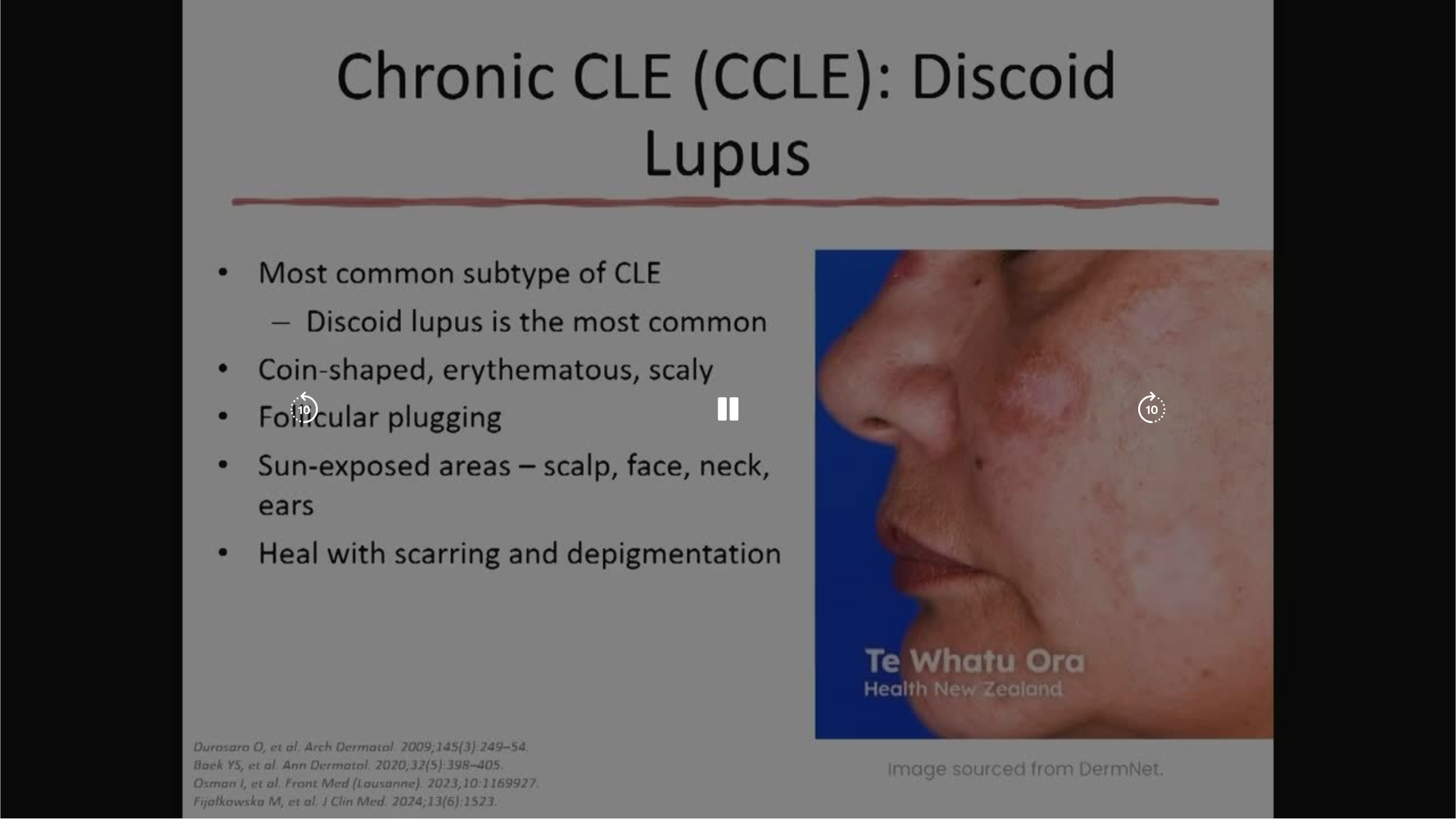
click at [783, 658] on div "10 seconds Tap to unmute" at bounding box center [728, 409] width 1456 height 819
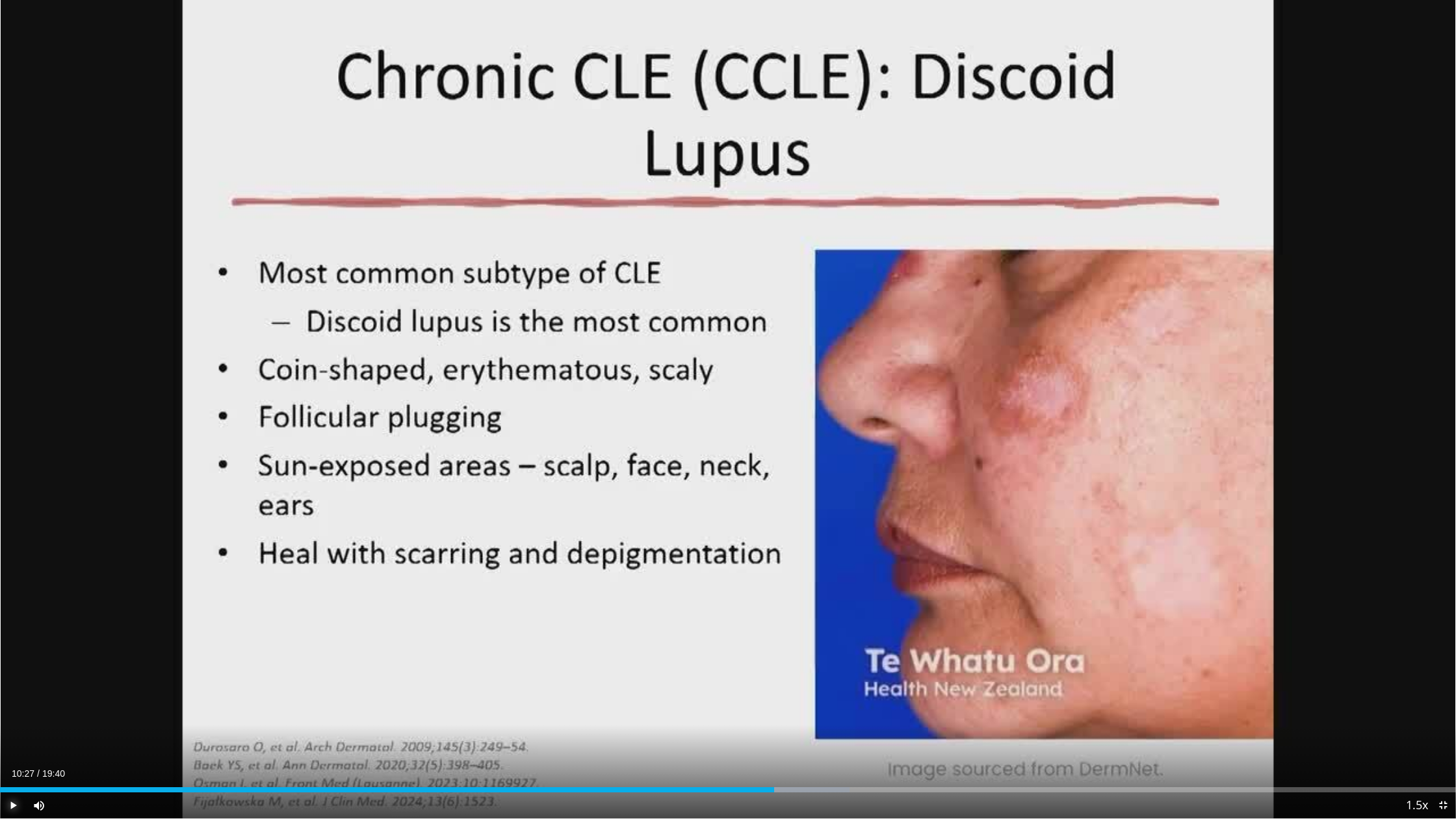
click at [16, 658] on span "Video Player" at bounding box center [13, 806] width 26 height 26
click at [788, 658] on div "Progress Bar" at bounding box center [788, 791] width 1 height 6
click at [800, 658] on div "Progress Bar" at bounding box center [800, 791] width 1 height 6
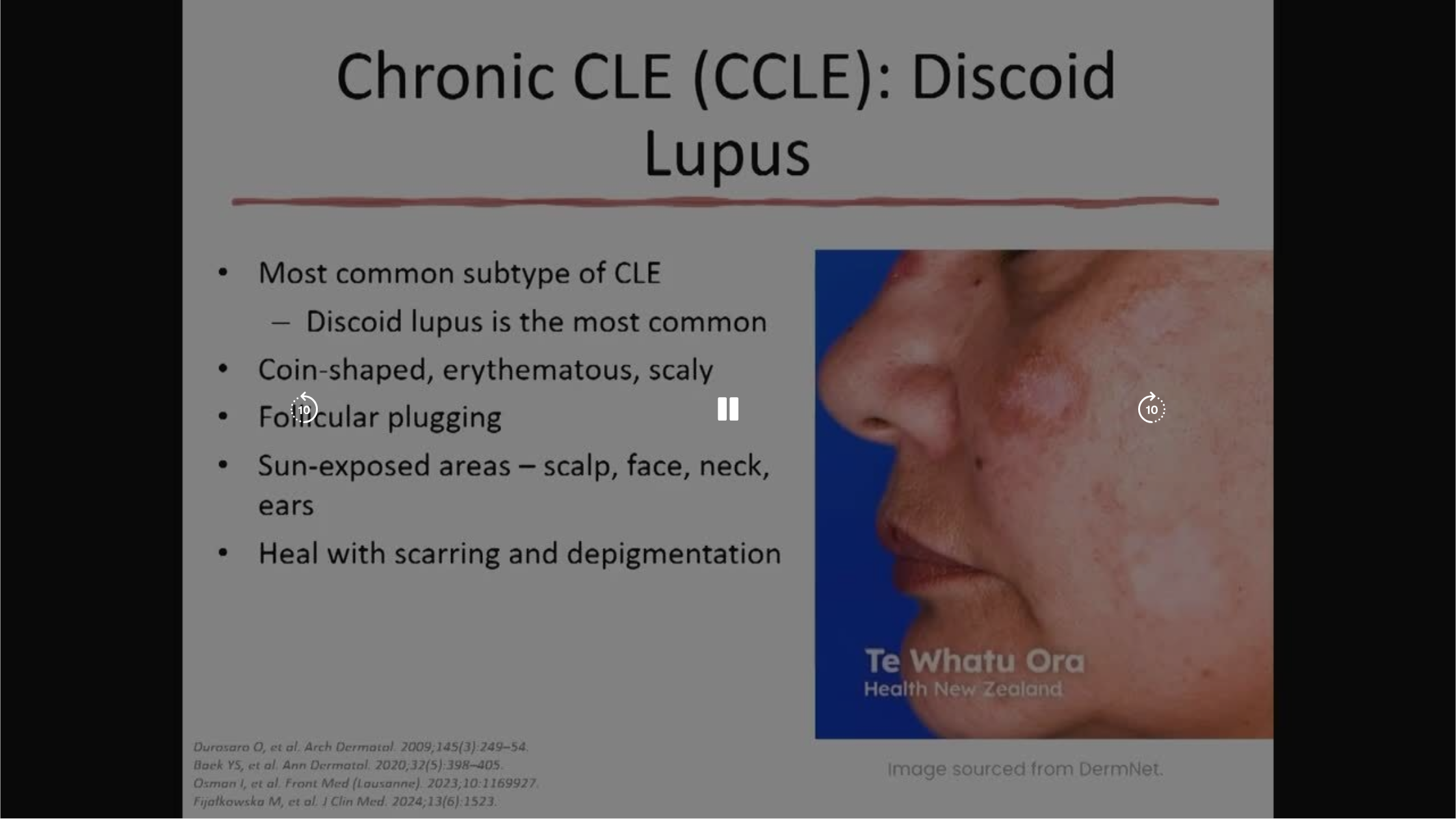
click at [807, 658] on video-js "**********" at bounding box center [728, 409] width 1456 height 819
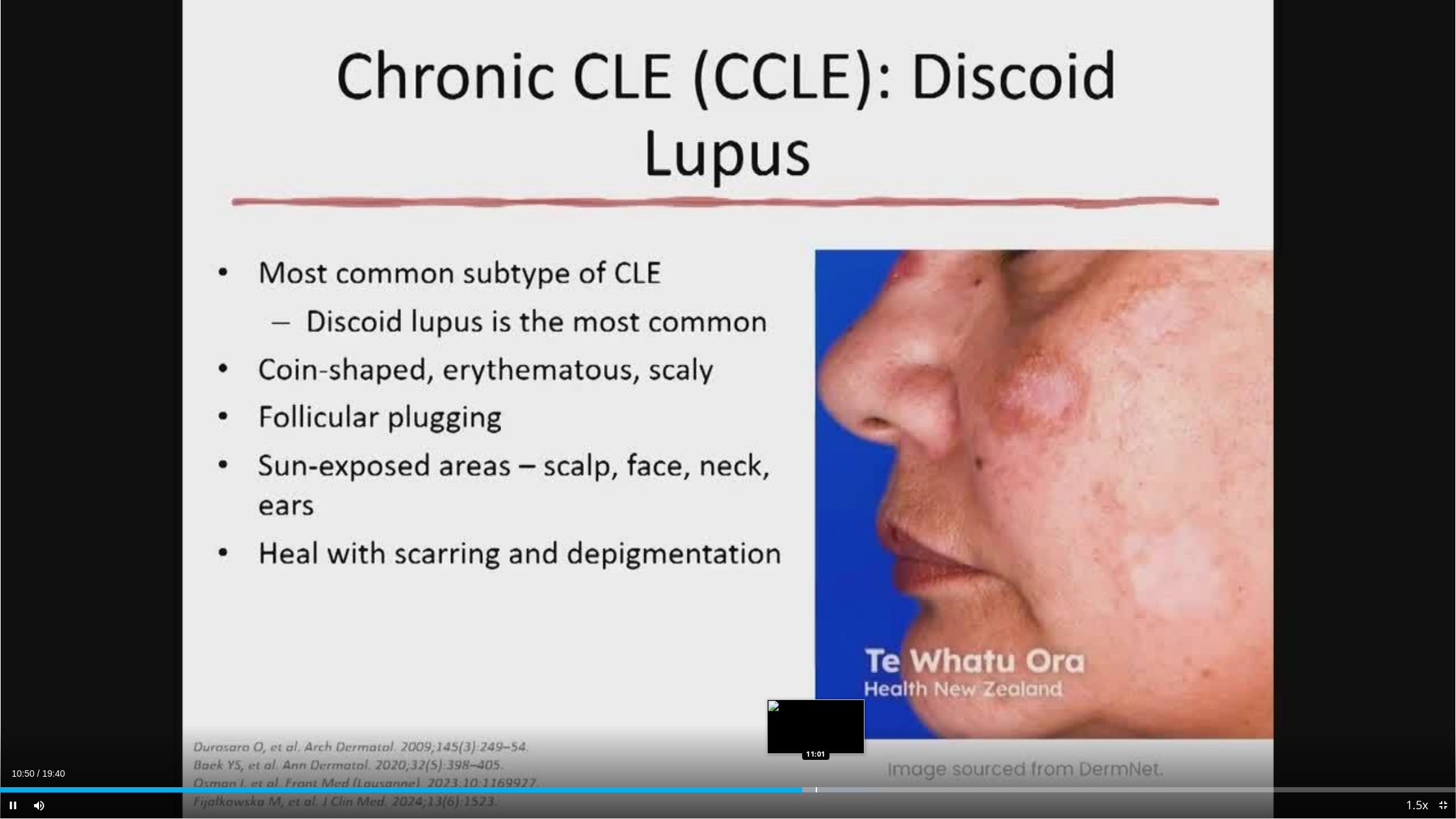
click at [816, 658] on div "Progress Bar" at bounding box center [816, 791] width 1 height 6
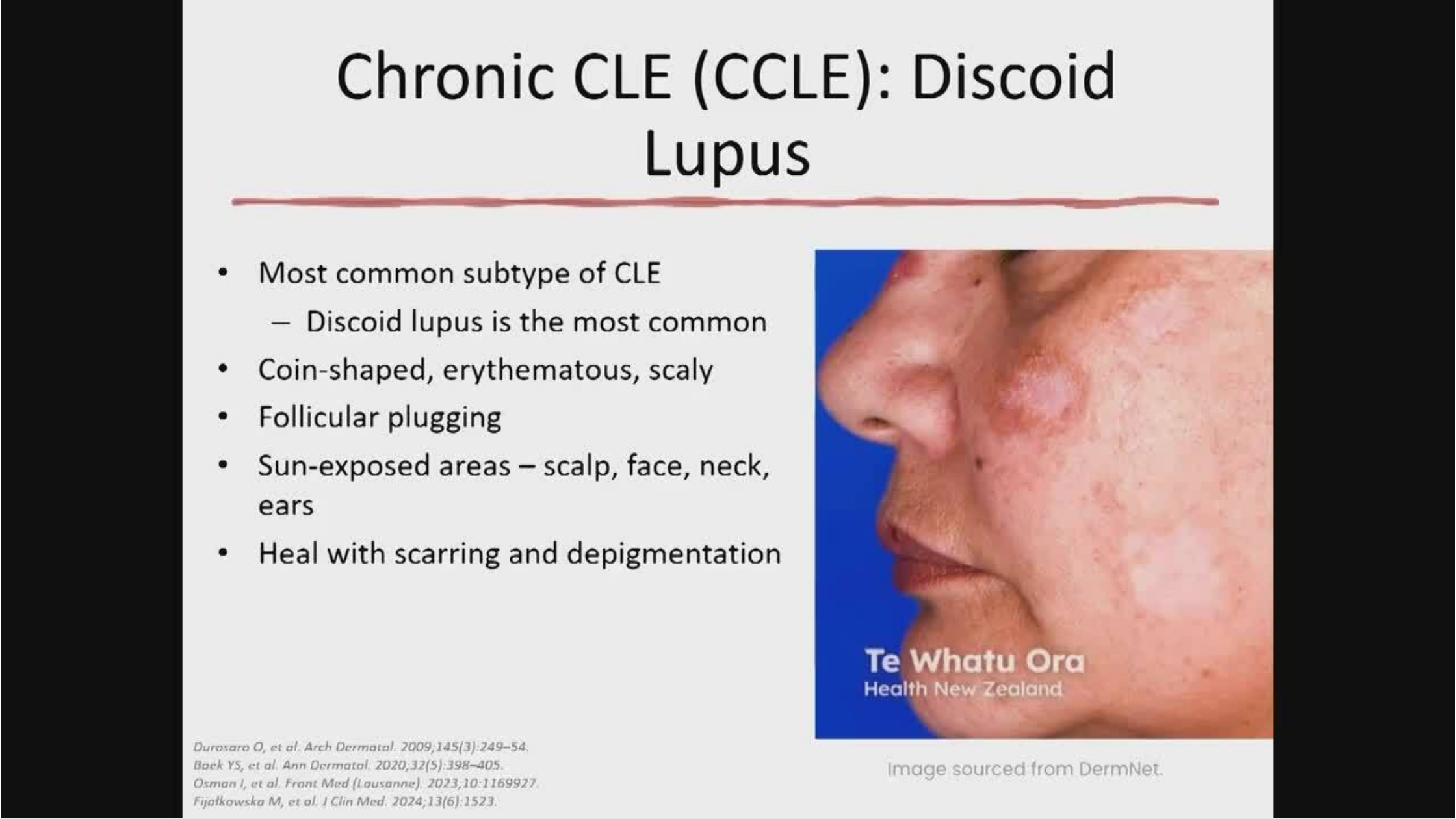
click at [13, 658] on video-js "**********" at bounding box center [728, 409] width 1456 height 819
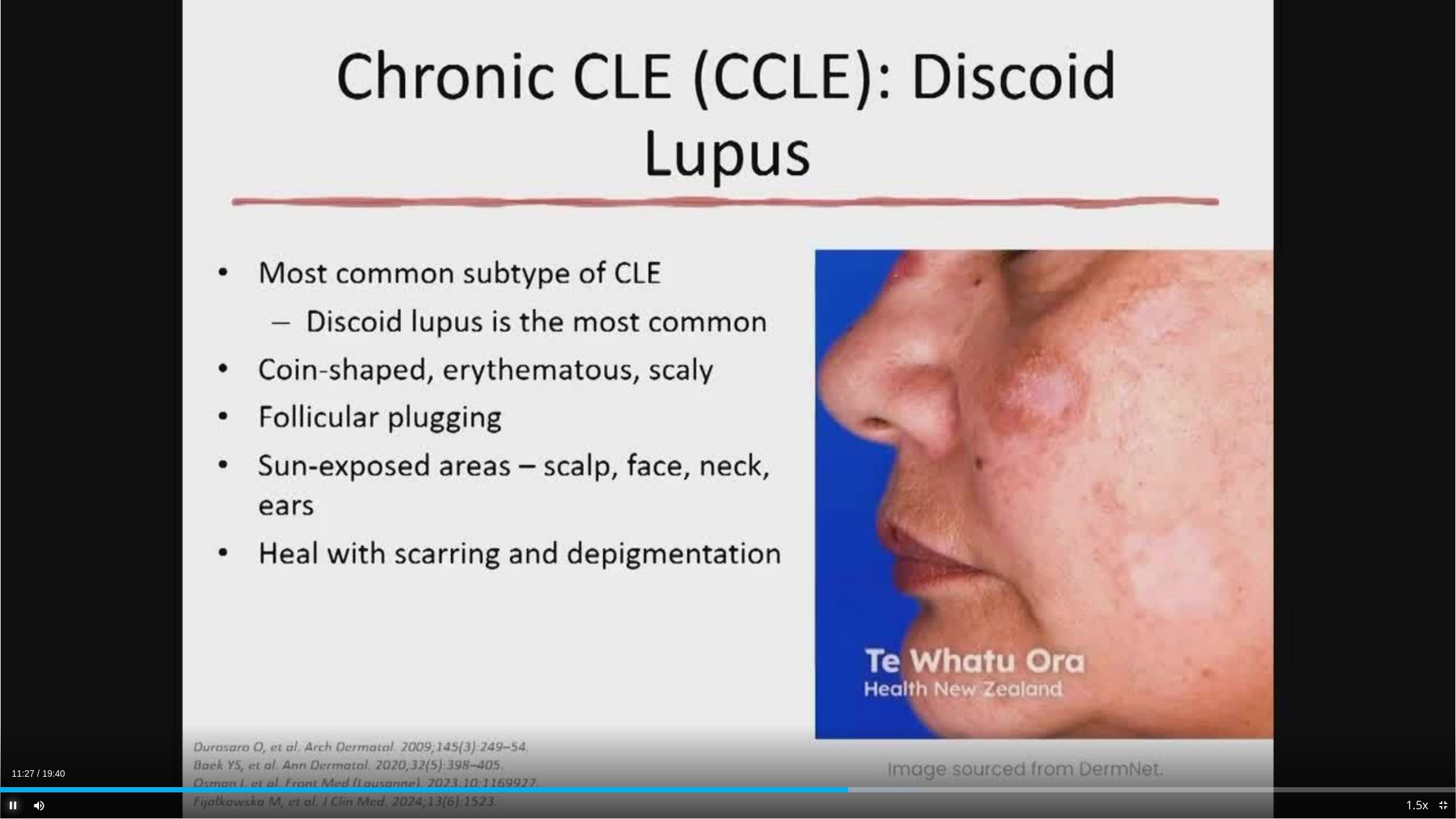
click at [13, 658] on span "Video Player" at bounding box center [13, 806] width 26 height 26
click at [857, 658] on div "Progress Bar" at bounding box center [857, 791] width 1 height 6
click at [867, 658] on div "Progress Bar" at bounding box center [867, 791] width 1 height 6
click at [891, 658] on div "Progress Bar" at bounding box center [891, 791] width 1 height 6
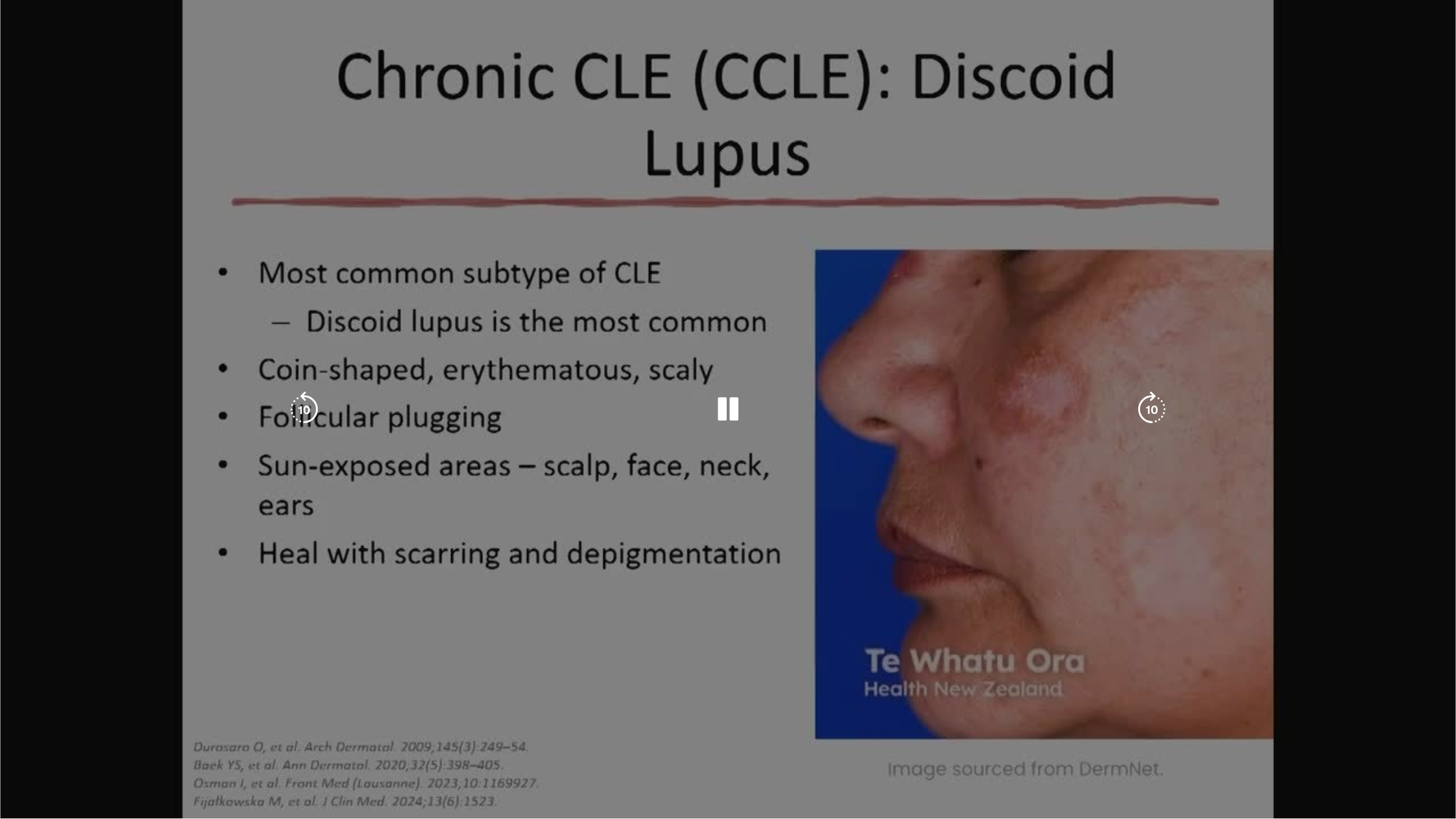
click at [907, 658] on video-js "**********" at bounding box center [728, 409] width 1456 height 819
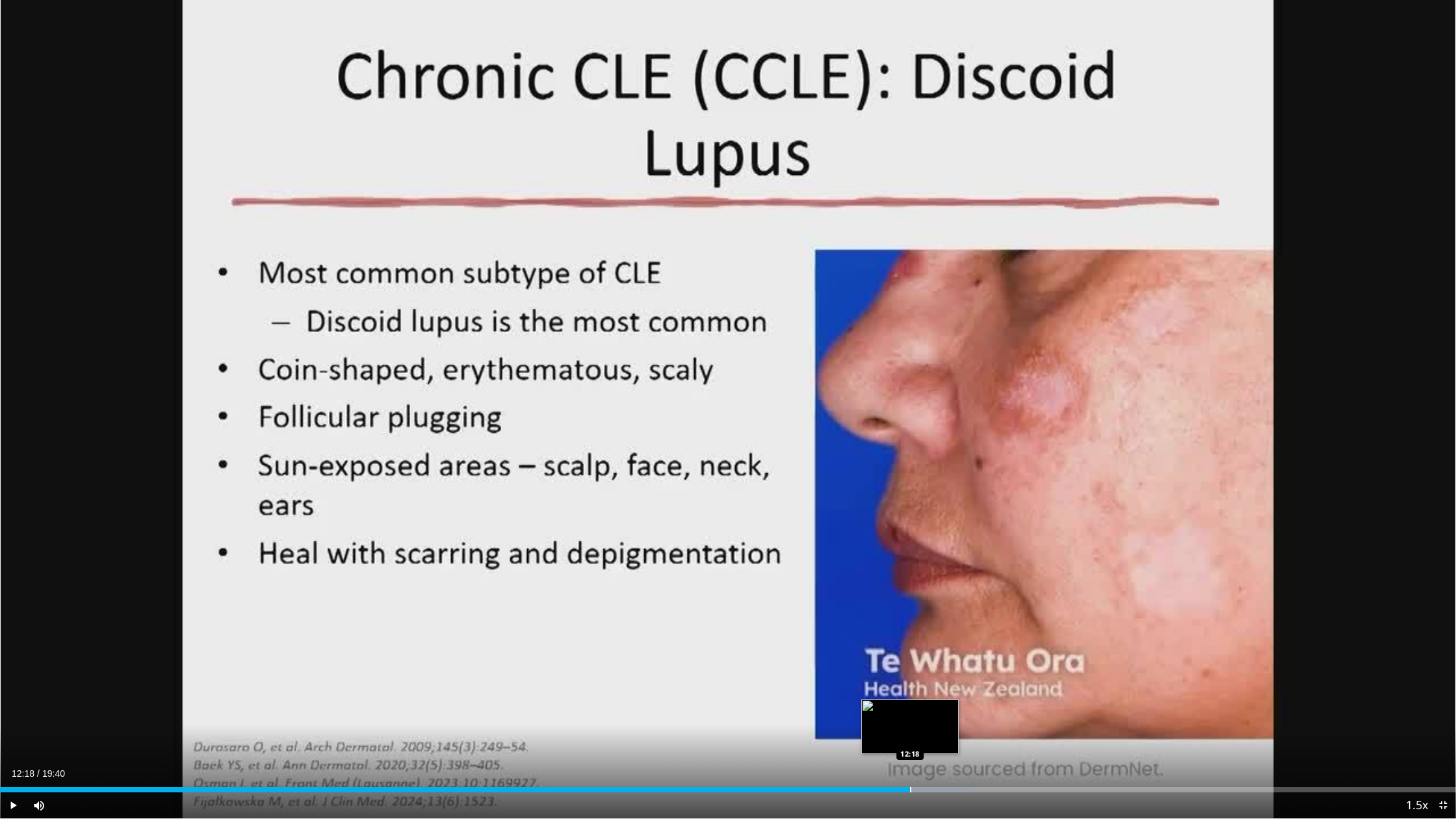
click at [909, 658] on div "Loaded : 66.79% 12:18 12:18" at bounding box center [728, 791] width 1456 height 6
click at [933, 658] on div "Progress Bar" at bounding box center [932, 791] width 1 height 6
click at [13, 658] on span "Video Player" at bounding box center [13, 806] width 26 height 26
click at [957, 658] on div "Progress Bar" at bounding box center [957, 791] width 1 height 6
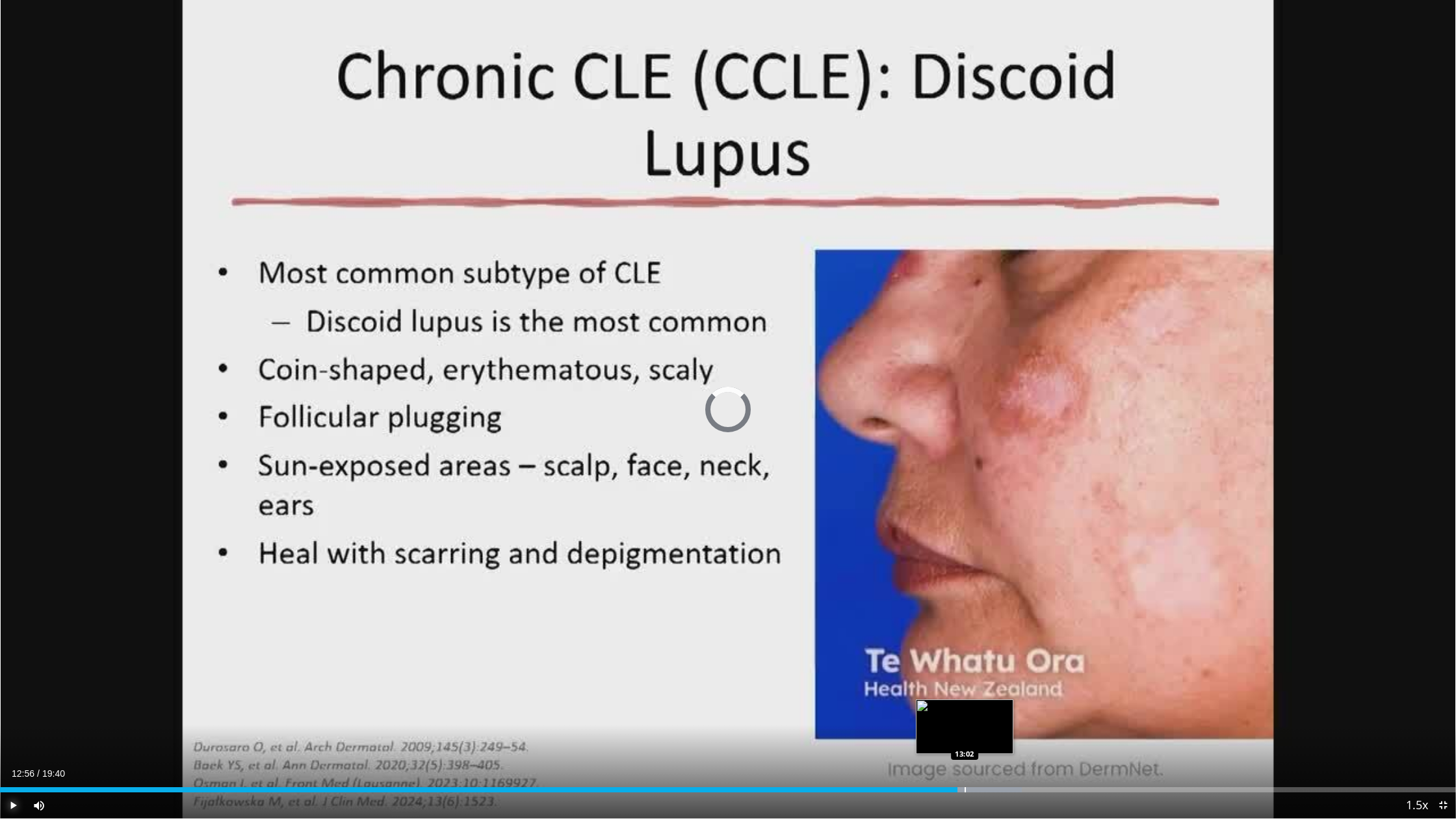
click at [965, 658] on div "Progress Bar" at bounding box center [965, 791] width 1 height 6
click at [975, 658] on div "Progress Bar" at bounding box center [975, 791] width 1 height 6
click at [980, 658] on div "Progress Bar" at bounding box center [980, 791] width 1 height 6
click at [998, 658] on div "Progress Bar" at bounding box center [998, 791] width 1 height 6
click at [1018, 658] on div "Loaded : 73.75% 13:29 13:45" at bounding box center [728, 791] width 1456 height 6
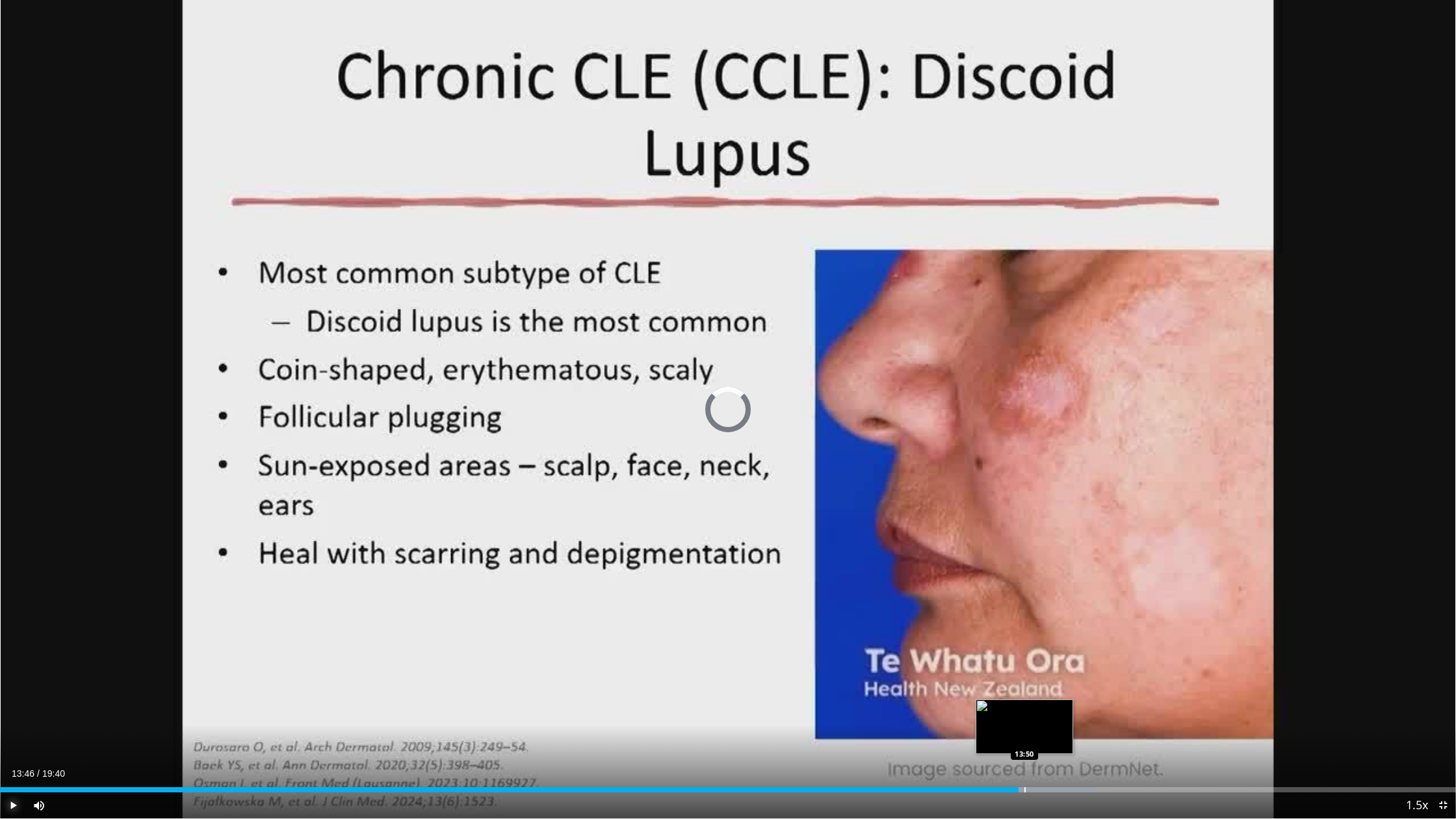
click at [1025, 658] on div "Progress Bar" at bounding box center [1024, 791] width 1 height 6
click at [1043, 658] on div "Progress Bar" at bounding box center [1043, 791] width 1 height 6
click at [1068, 658] on div "Progress Bar" at bounding box center [1068, 791] width 1 height 6
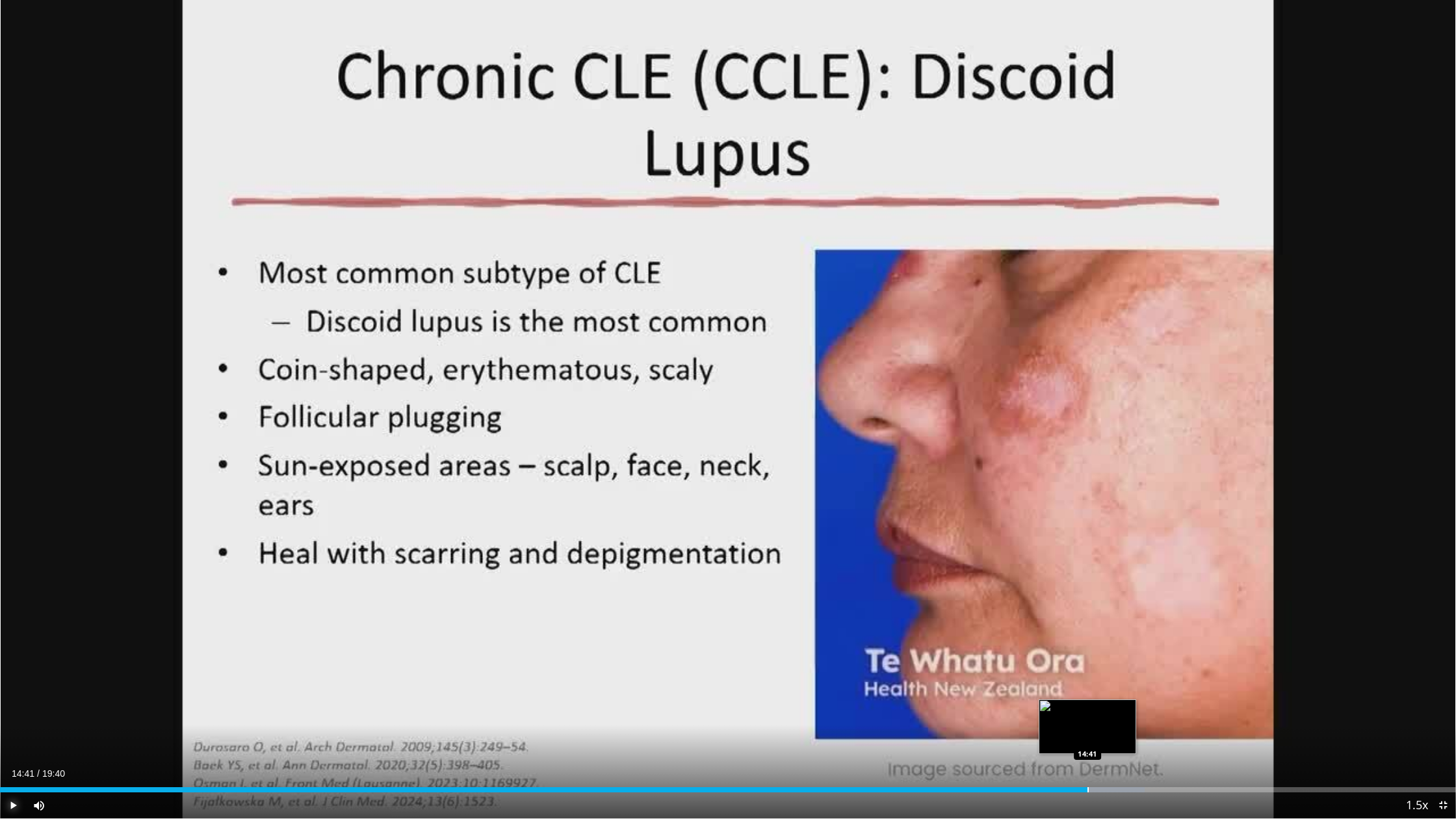
click at [1088, 658] on div "Progress Bar" at bounding box center [1088, 791] width 1 height 6
drag, startPoint x: 1115, startPoint y: 790, endPoint x: 1123, endPoint y: 790, distance: 8.0
click at [1115, 658] on div "Loaded : 81.16% 15:04 15:04" at bounding box center [728, 791] width 1456 height 6
drag, startPoint x: 1124, startPoint y: 790, endPoint x: 1134, endPoint y: 790, distance: 10.0
click at [1125, 658] on div "Progress Bar" at bounding box center [1125, 791] width 1 height 6
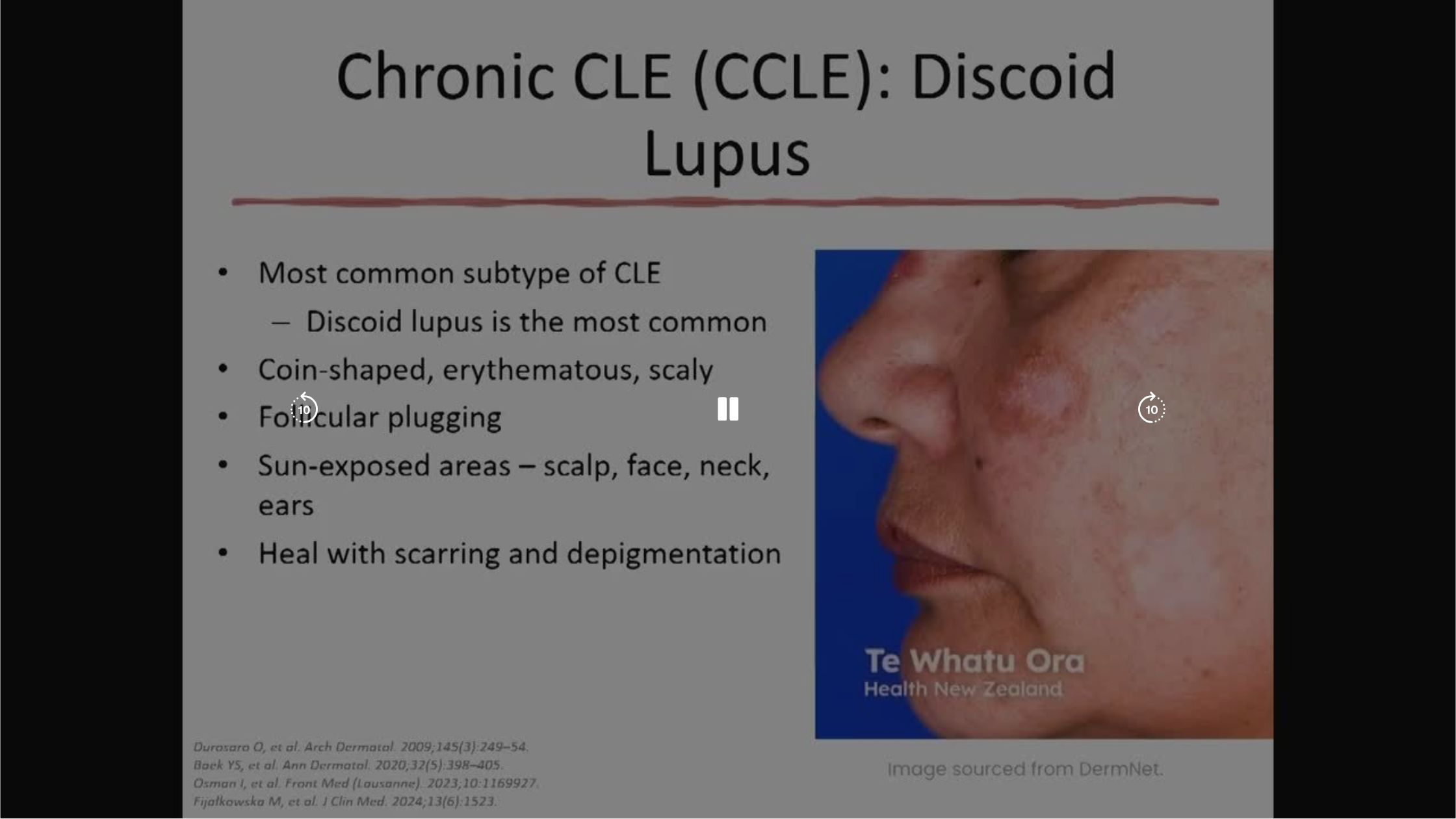
click at [1134, 658] on video-js "**********" at bounding box center [728, 409] width 1456 height 819
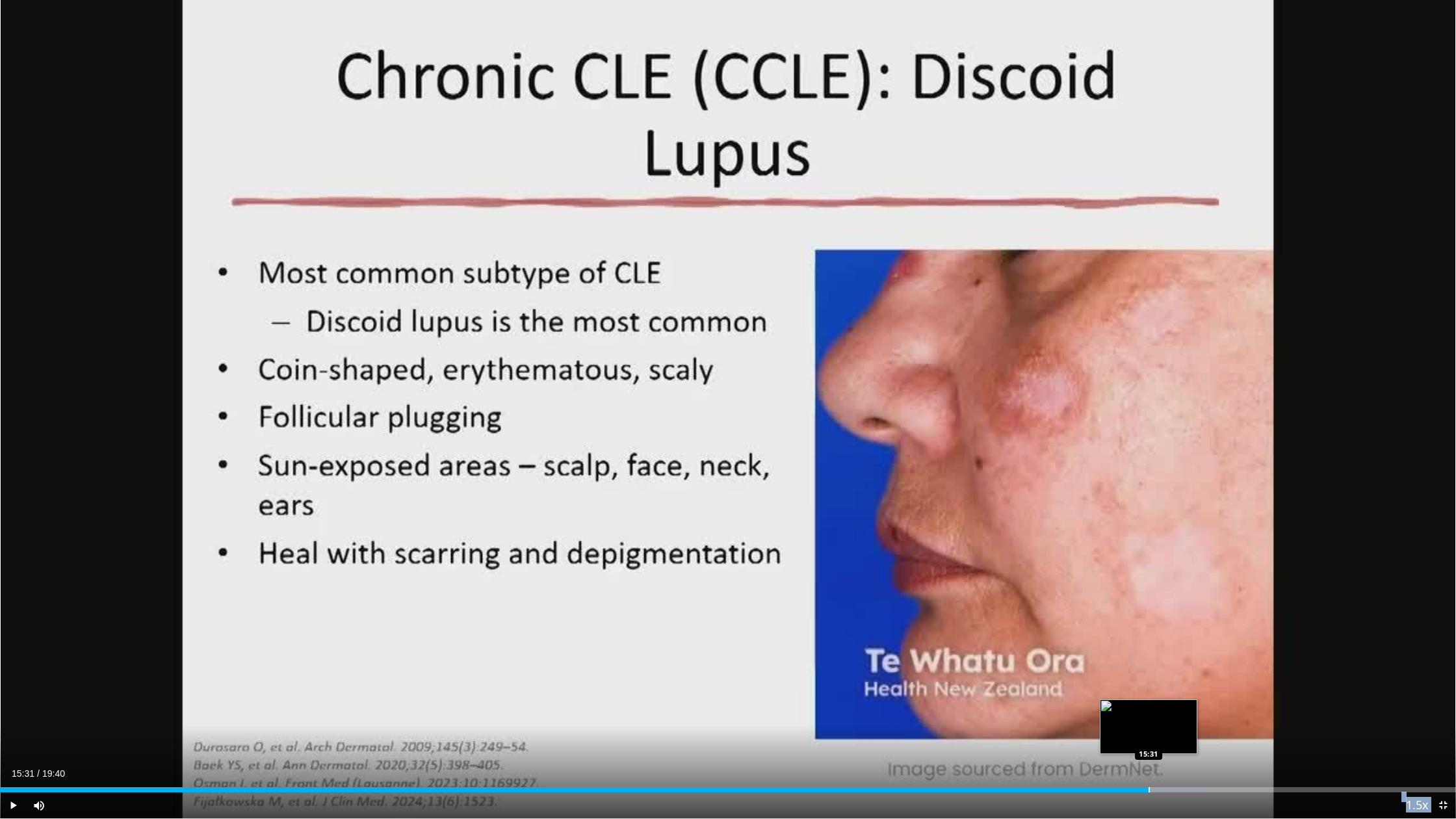
click at [1149, 658] on div "Progress Bar" at bounding box center [1149, 791] width 1 height 6
click at [1173, 658] on div "Progress Bar" at bounding box center [1173, 791] width 1 height 6
drag, startPoint x: 1187, startPoint y: 790, endPoint x: 1215, endPoint y: 792, distance: 28.1
click at [1188, 658] on div "Progress Bar" at bounding box center [1187, 791] width 1 height 6
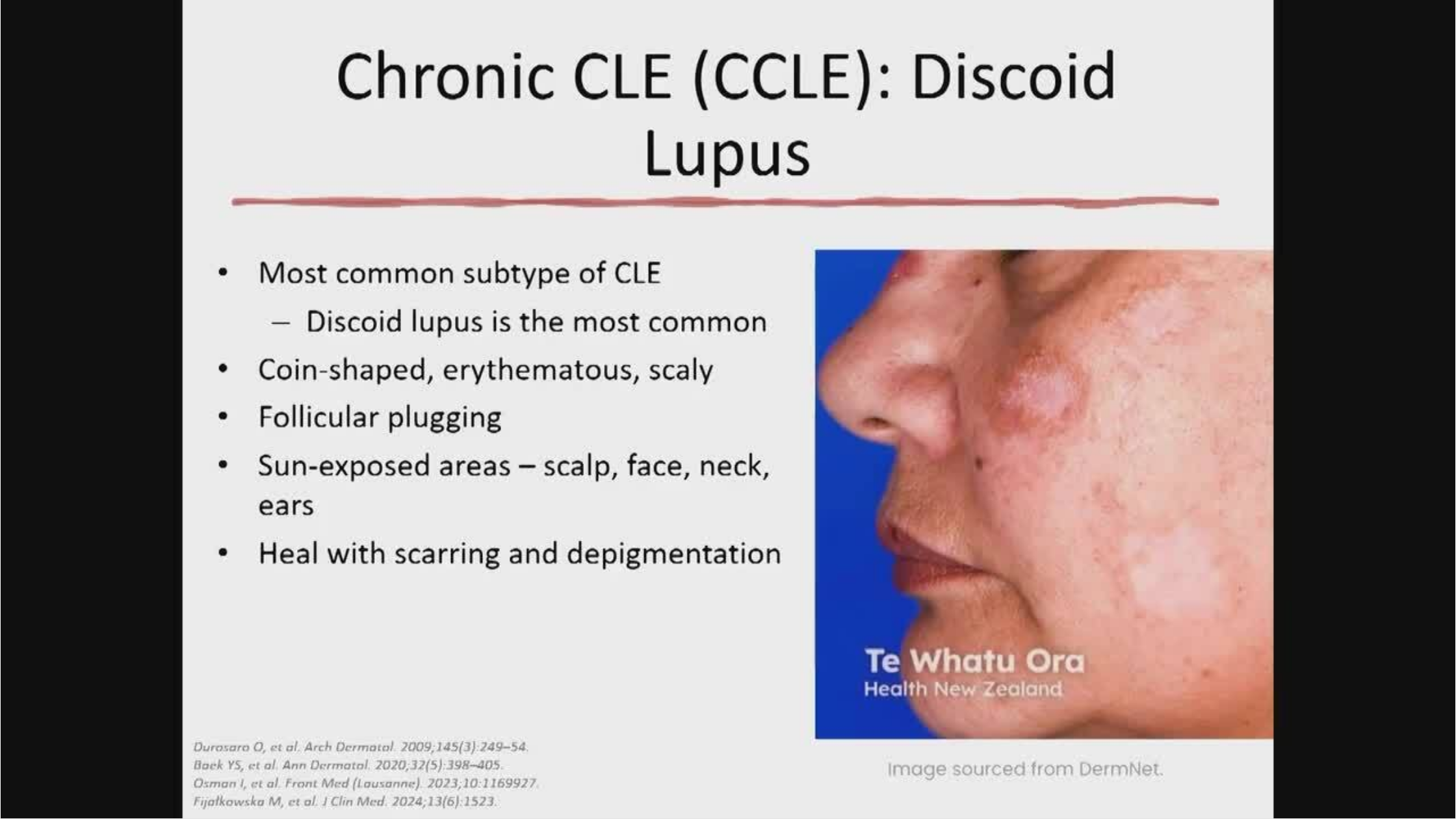
click at [1215, 658] on video-js "**********" at bounding box center [728, 409] width 1456 height 819
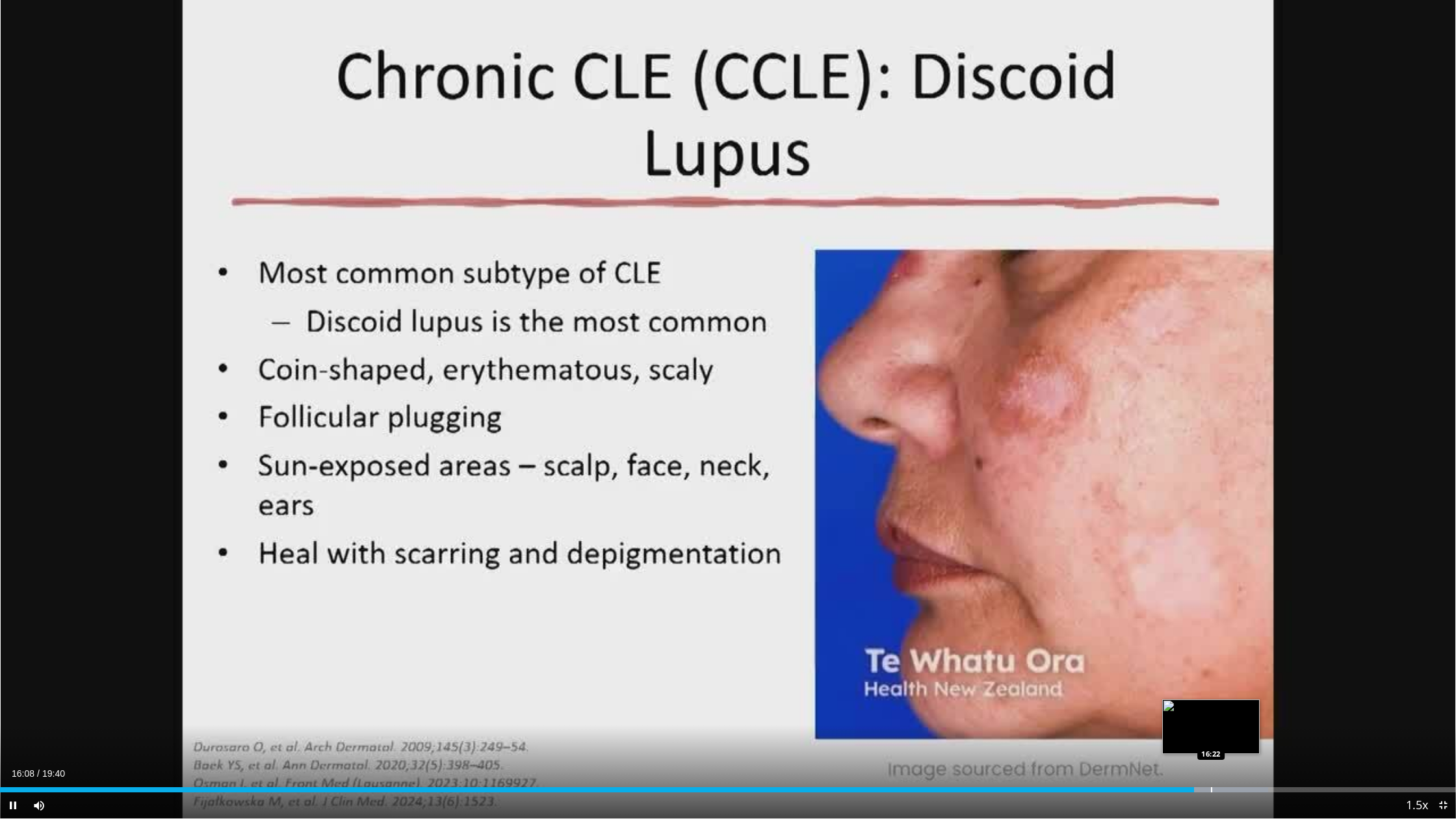
click at [1211, 658] on div "Progress Bar" at bounding box center [1211, 791] width 1 height 6
click at [1243, 658] on div "Progress Bar" at bounding box center [1243, 791] width 1 height 6
click at [9, 658] on span "Video Player" at bounding box center [13, 806] width 26 height 26
click at [13, 658] on span "Video Player" at bounding box center [13, 806] width 26 height 26
click at [1271, 658] on div "Loaded : 91.31% 17:11 17:11" at bounding box center [728, 791] width 1456 height 6
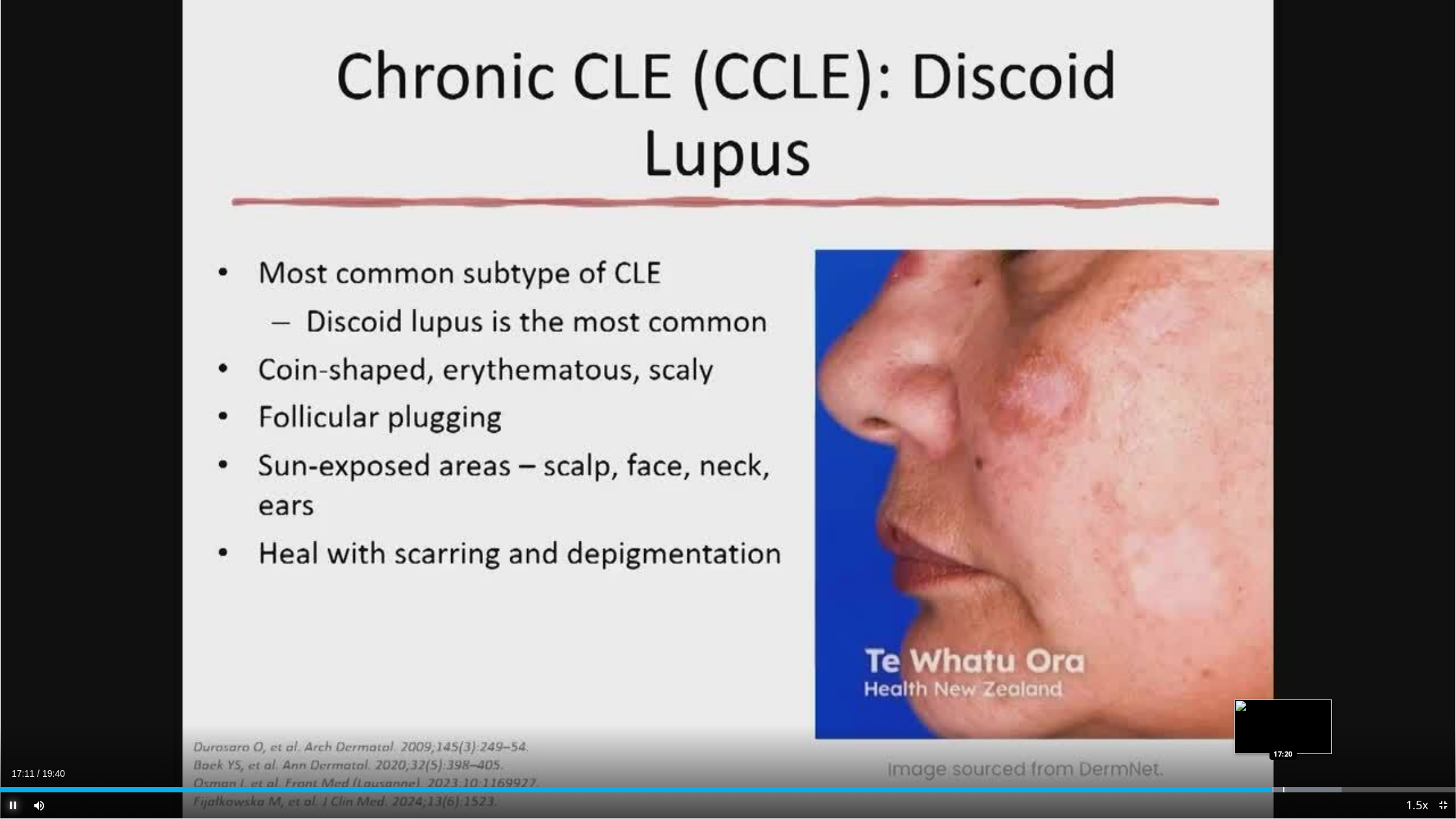
click at [1284, 658] on div "Progress Bar" at bounding box center [1284, 791] width 1 height 6
click at [1301, 658] on div "Progress Bar" at bounding box center [1301, 791] width 1 height 6
click at [1317, 658] on div "Progress Bar" at bounding box center [1317, 791] width 1 height 6
click at [1326, 658] on div "Progress Bar" at bounding box center [1326, 791] width 1 height 6
click at [1337, 658] on div "Progress Bar" at bounding box center [1337, 791] width 1 height 6
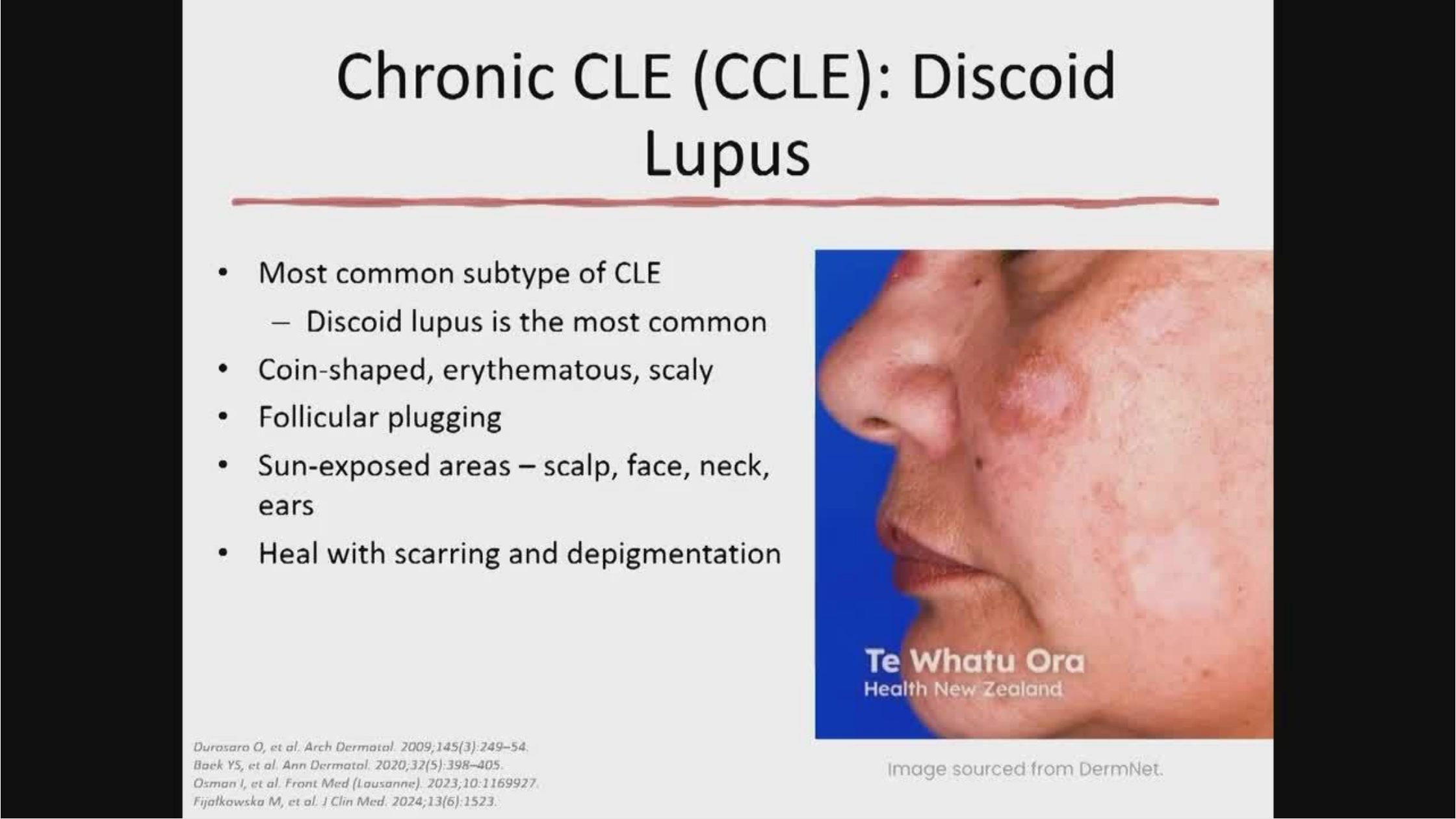
drag, startPoint x: 1346, startPoint y: 788, endPoint x: 1363, endPoint y: 790, distance: 17.1
click at [1347, 658] on video-js "**********" at bounding box center [728, 409] width 1456 height 819
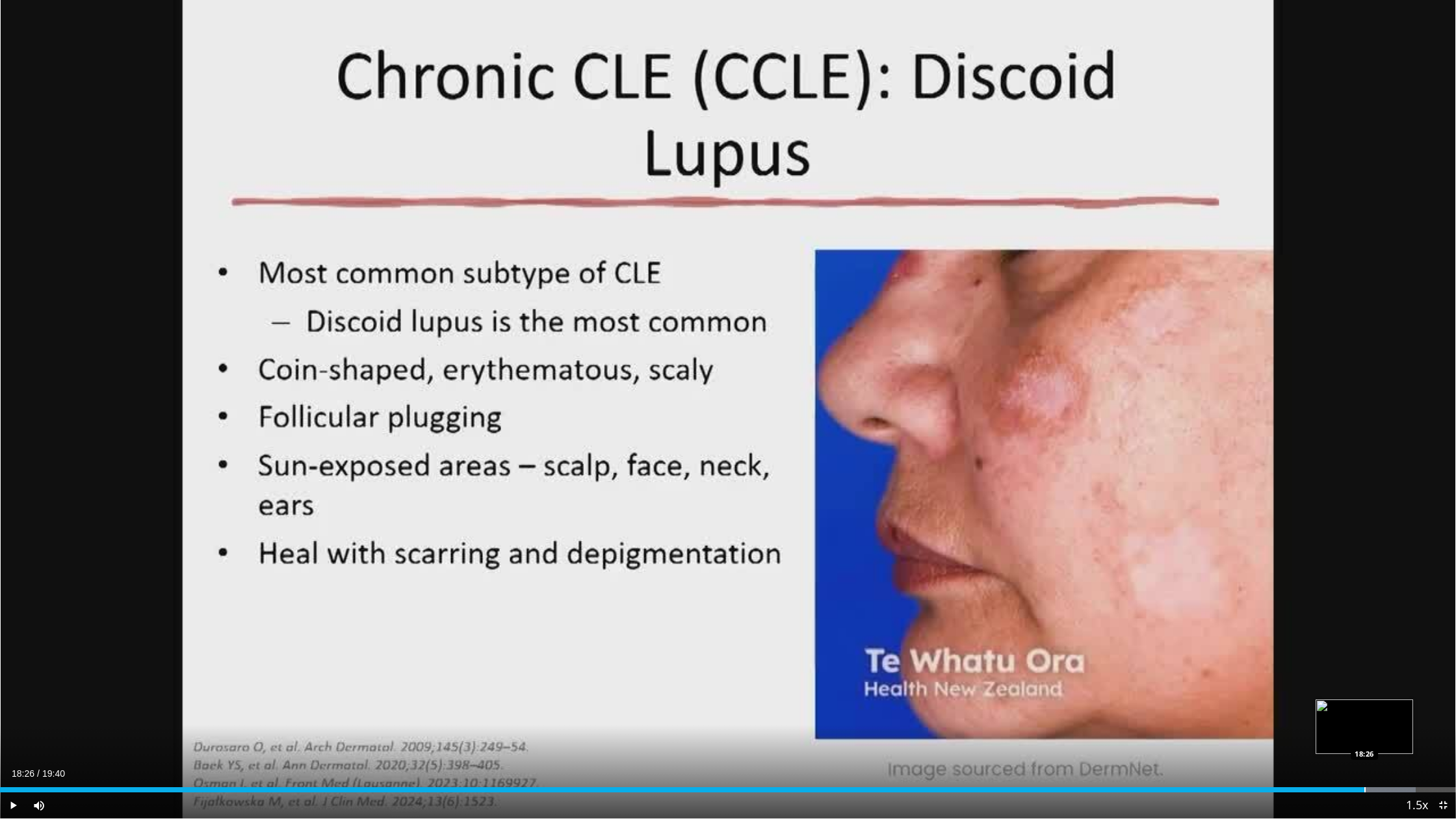
click at [1365, 658] on div "Progress Bar" at bounding box center [1365, 791] width 1 height 6
click at [1381, 658] on div "Progress Bar" at bounding box center [1381, 791] width 1 height 6
click at [1389, 658] on div "Progress Bar" at bounding box center [1389, 791] width 1 height 6
click at [1408, 658] on div "Progress Bar" at bounding box center [1408, 791] width 1 height 6
click at [1427, 658] on div "Progress Bar" at bounding box center [1427, 791] width 1 height 6
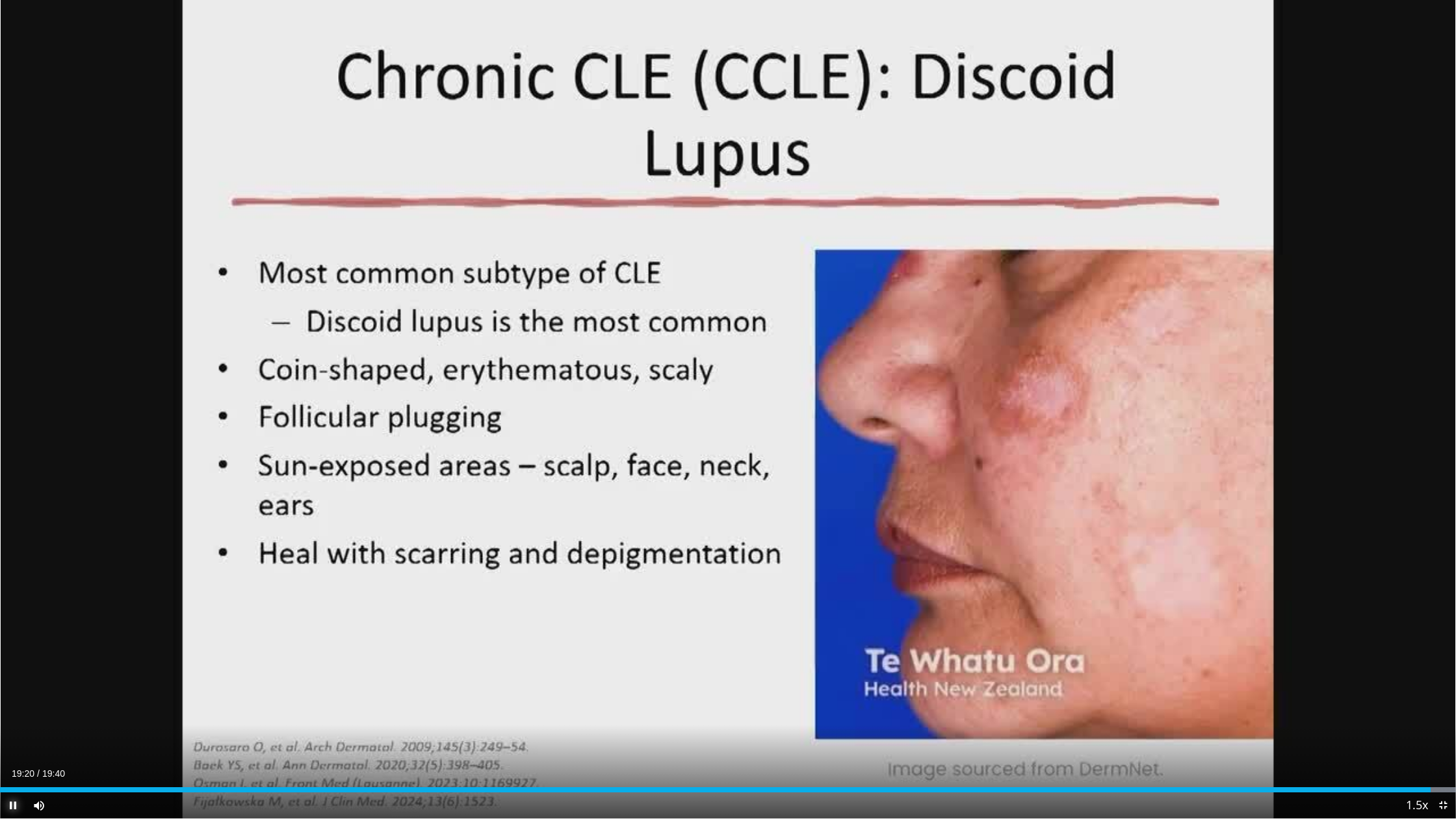
click at [13, 658] on span "Video Player" at bounding box center [13, 806] width 26 height 26
click at [1442, 658] on div "Progress Bar" at bounding box center [1442, 791] width 1 height 6
click at [1446, 658] on div "Progress Bar" at bounding box center [1447, 791] width 1 height 6
click at [1444, 658] on span "Video Player" at bounding box center [1444, 806] width 26 height 26
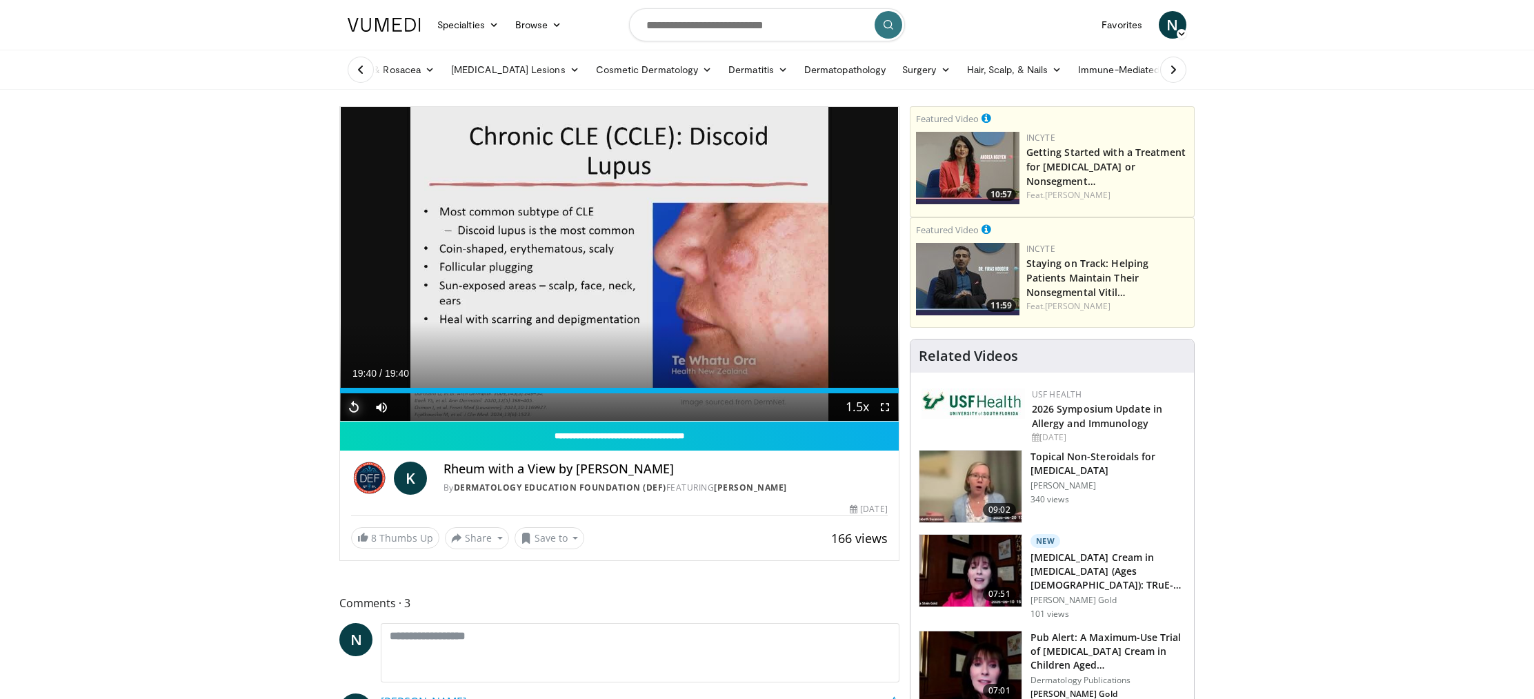
click at [357, 403] on span "Video Player" at bounding box center [354, 407] width 28 height 28
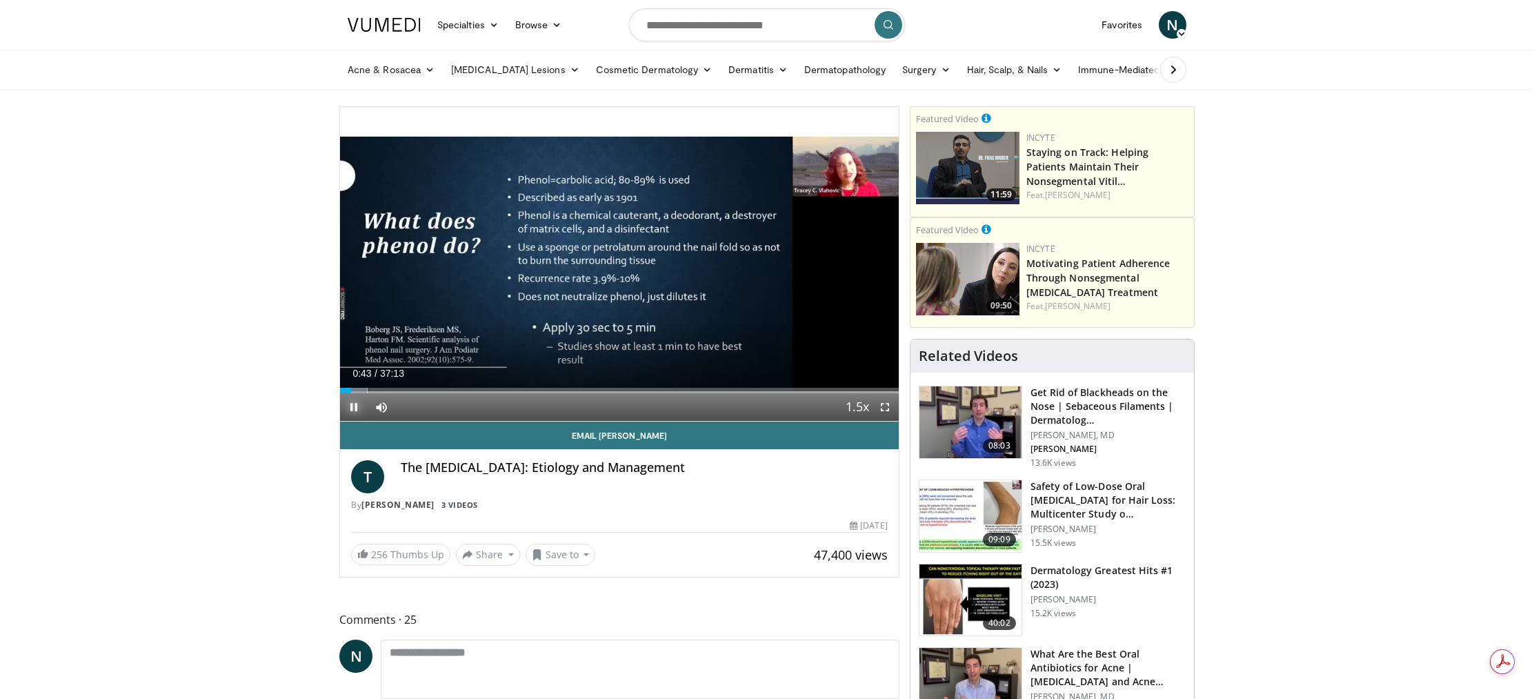
click at [353, 405] on span "Video Player" at bounding box center [354, 407] width 28 height 28
